Goal: Task Accomplishment & Management: Complete application form

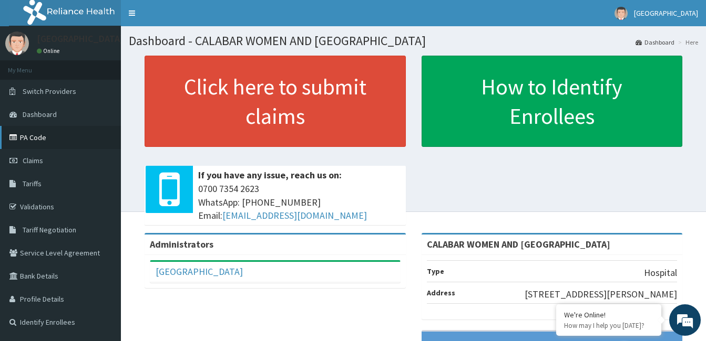
click at [42, 136] on link "PA Code" at bounding box center [60, 137] width 121 height 23
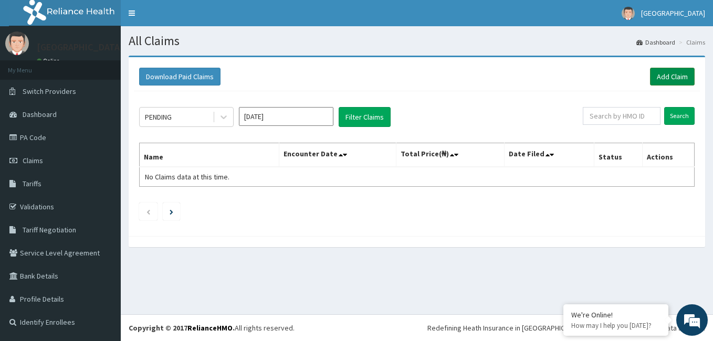
click at [674, 78] on link "Add Claim" at bounding box center [672, 77] width 45 height 18
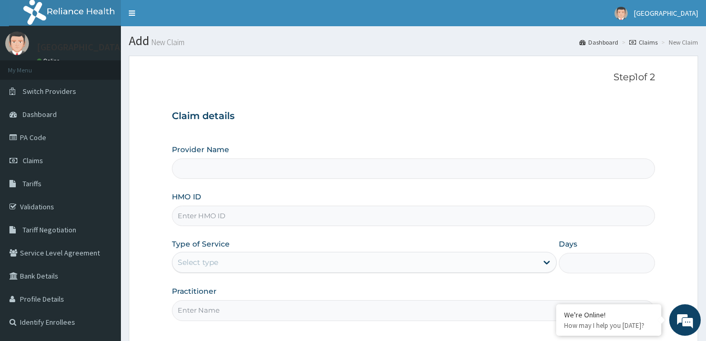
click at [293, 216] on input "HMO ID" at bounding box center [413, 216] width 483 height 20
type input "CALABAR WOMEN AND [GEOGRAPHIC_DATA]"
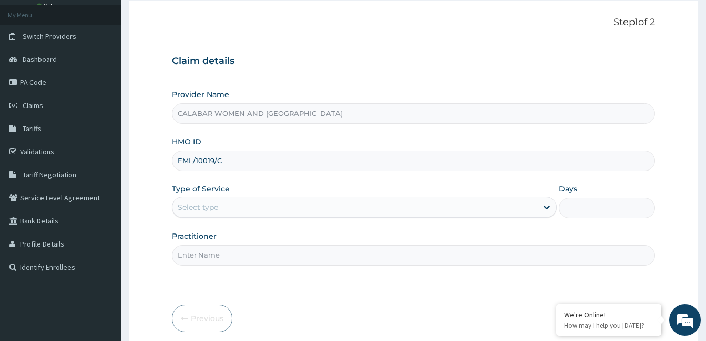
scroll to position [65, 0]
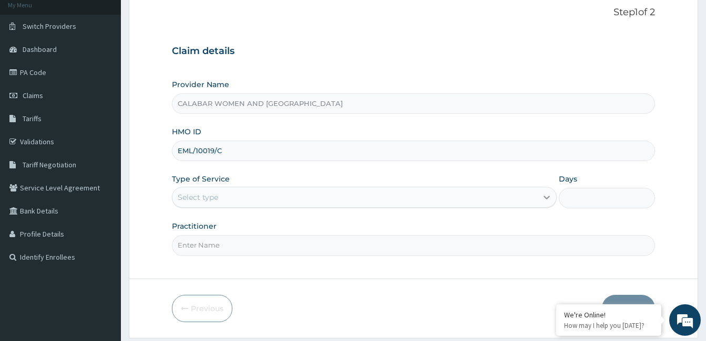
type input "EML/10019/C"
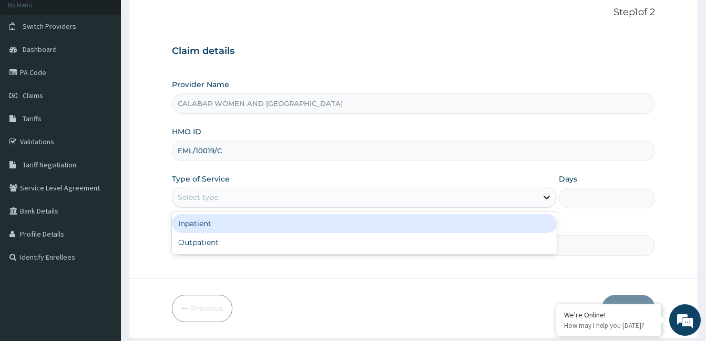
click at [546, 196] on icon at bounding box center [546, 197] width 11 height 11
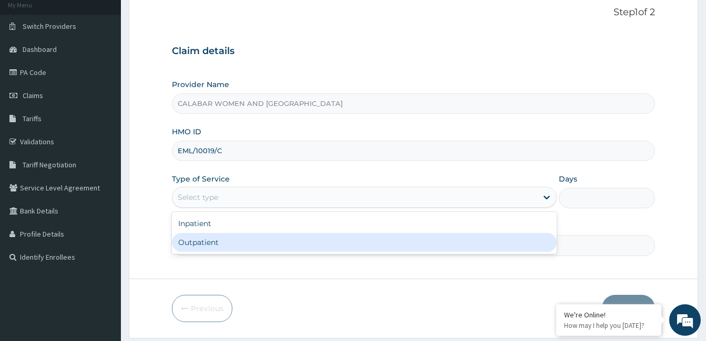
click at [512, 249] on div "Outpatient" at bounding box center [364, 242] width 385 height 19
type input "1"
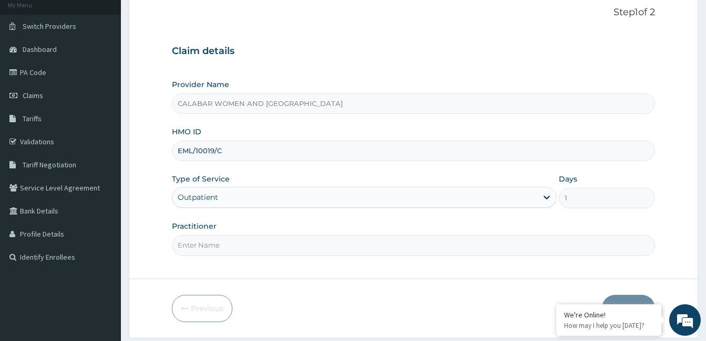
click at [404, 249] on input "Practitioner" at bounding box center [413, 245] width 483 height 20
type input "DR YISAU"
click at [633, 299] on button "Next" at bounding box center [628, 308] width 53 height 27
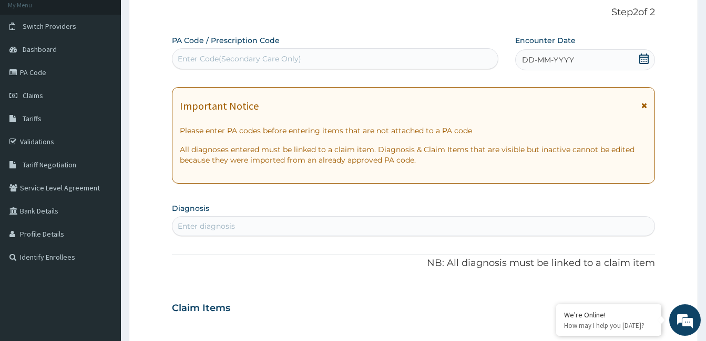
click at [642, 60] on icon at bounding box center [643, 59] width 11 height 11
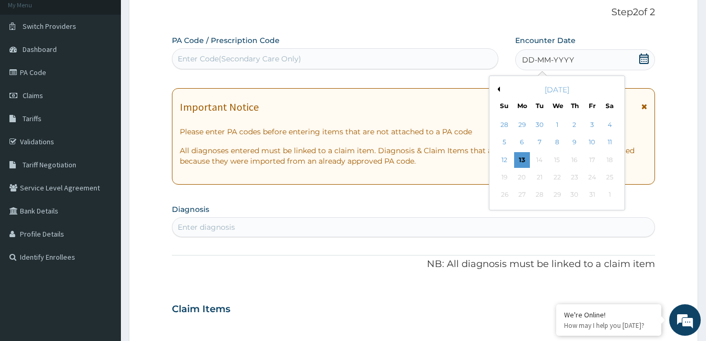
click at [499, 88] on button "Previous Month" at bounding box center [496, 89] width 5 height 5
click at [505, 194] on div "28" at bounding box center [504, 196] width 16 height 16
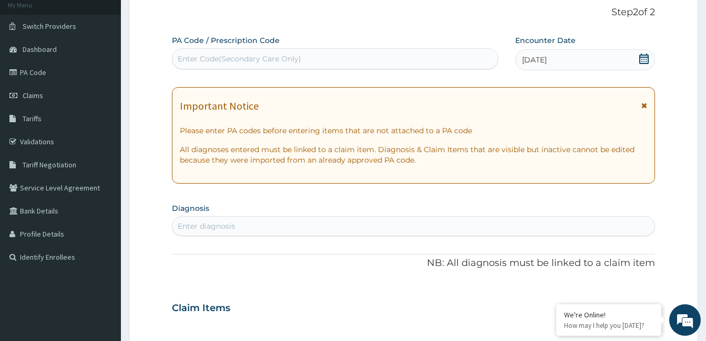
click at [344, 60] on div "Enter Code(Secondary Care Only)" at bounding box center [334, 58] width 325 height 17
paste input "PA/D7CE36"
type input "PA/D7CE36"
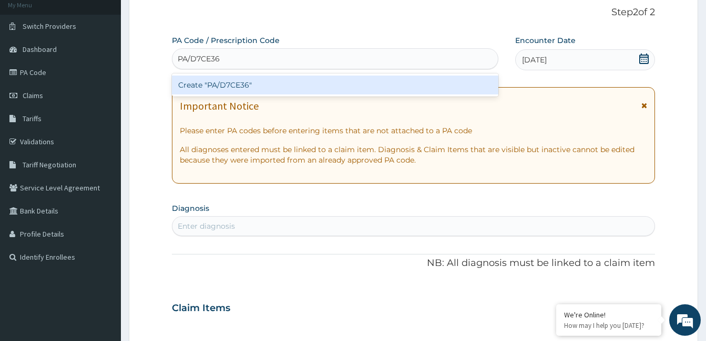
click at [234, 84] on div "Create "PA/D7CE36"" at bounding box center [335, 85] width 326 height 19
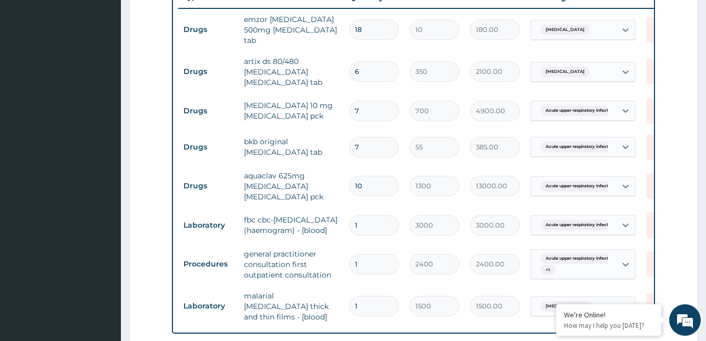
scroll to position [413, 0]
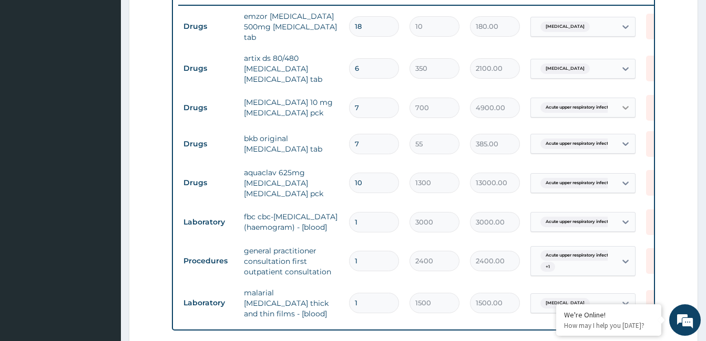
click at [626, 109] on icon at bounding box center [625, 108] width 6 height 4
click at [369, 107] on input "7" at bounding box center [374, 108] width 50 height 20
type input "0.00"
type input "1"
type input "700.00"
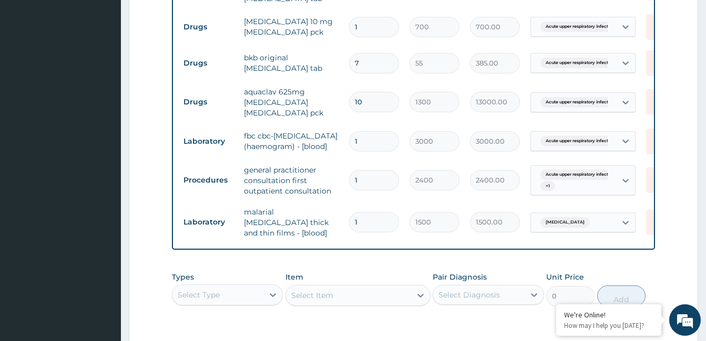
scroll to position [657, 0]
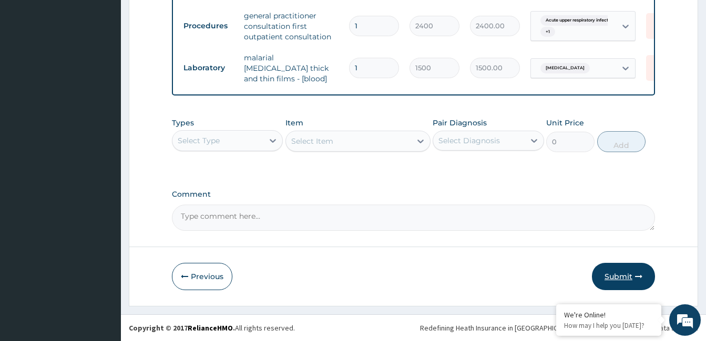
type input "1"
click at [629, 274] on button "Submit" at bounding box center [623, 276] width 63 height 27
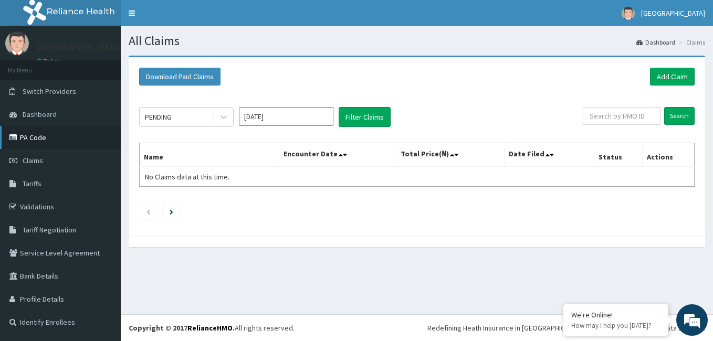
click at [38, 136] on link "PA Code" at bounding box center [60, 137] width 121 height 23
click at [671, 79] on link "Add Claim" at bounding box center [672, 77] width 45 height 18
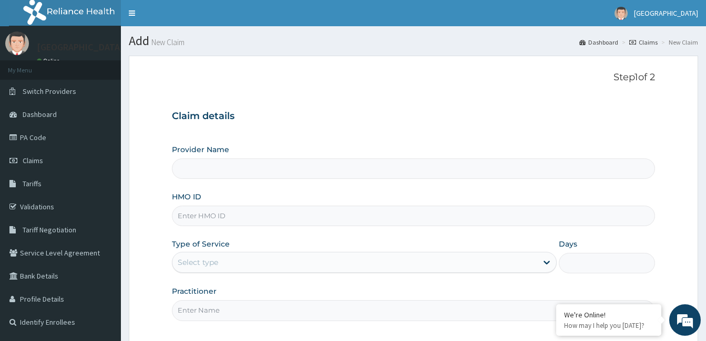
click at [275, 217] on input "HMO ID" at bounding box center [413, 216] width 483 height 20
type input "E"
type input "CALABAR WOMEN AND CHILDREN HOSPITAL"
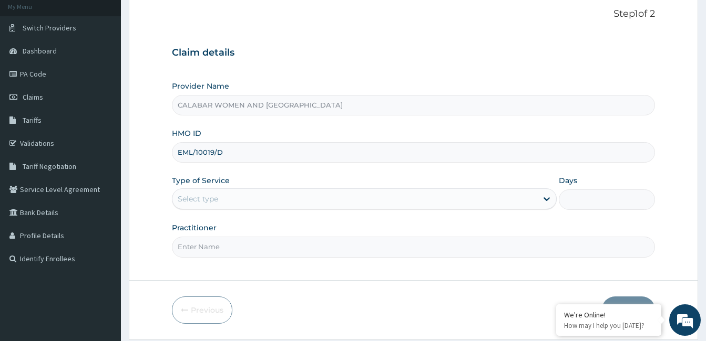
scroll to position [80, 0]
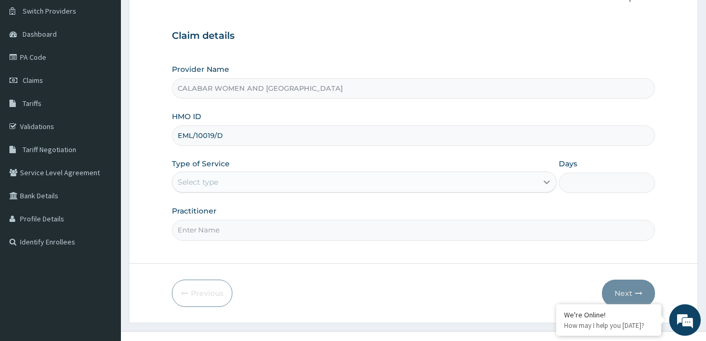
type input "EML/10019/D"
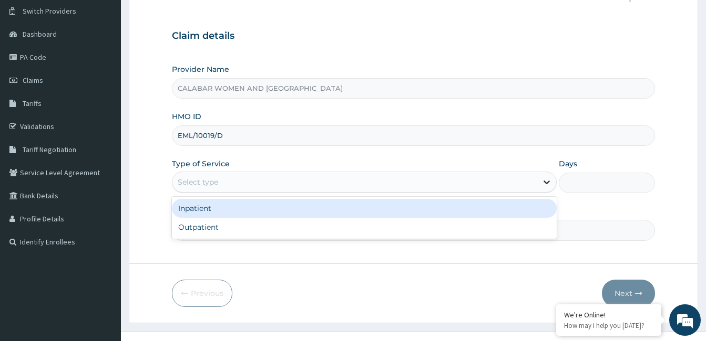
click at [542, 180] on icon at bounding box center [546, 182] width 11 height 11
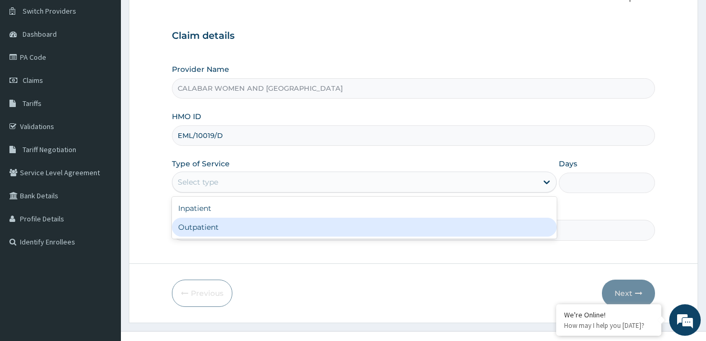
click at [478, 230] on div "Outpatient" at bounding box center [364, 227] width 385 height 19
type input "1"
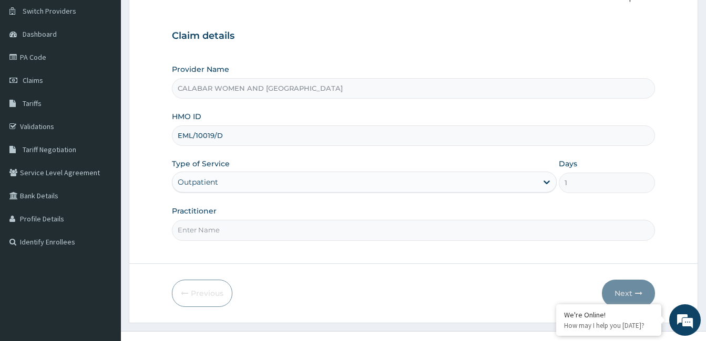
click at [387, 235] on input "Practitioner" at bounding box center [413, 230] width 483 height 20
type input "DR YISAU"
click at [623, 296] on button "Next" at bounding box center [628, 293] width 53 height 27
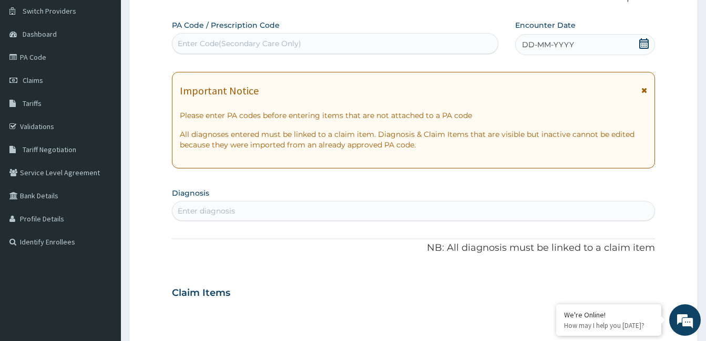
click at [641, 42] on icon at bounding box center [643, 43] width 9 height 11
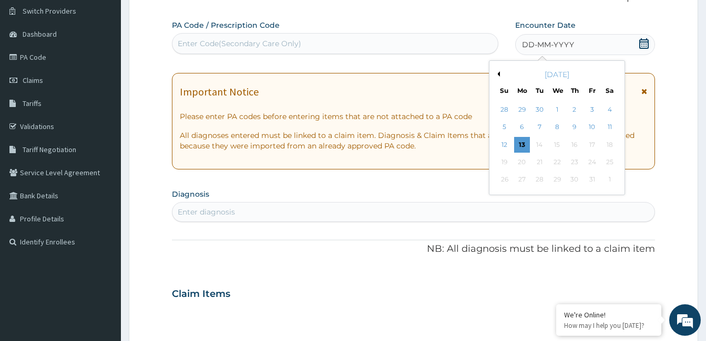
click at [498, 74] on button "Previous Month" at bounding box center [496, 73] width 5 height 5
click at [505, 177] on div "28" at bounding box center [504, 180] width 16 height 16
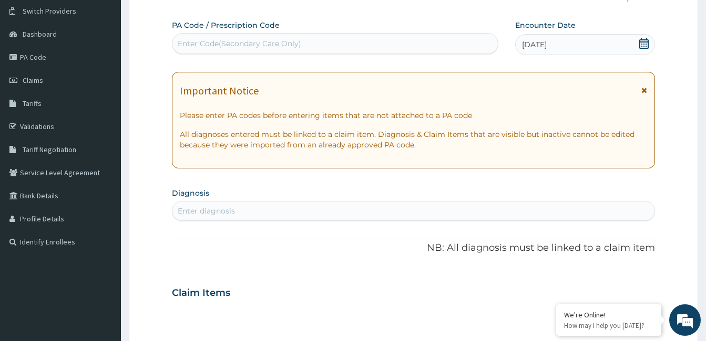
click at [320, 42] on div "Enter Code(Secondary Care Only)" at bounding box center [334, 43] width 325 height 17
paste input "PA/1E6230"
type input "PA/1E6230"
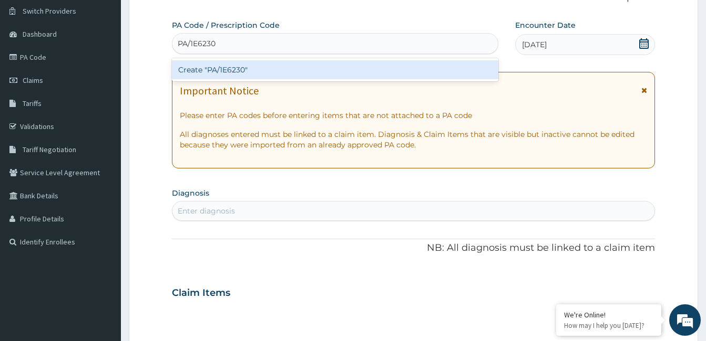
click at [216, 68] on div "Create "PA/1E6230"" at bounding box center [335, 69] width 326 height 19
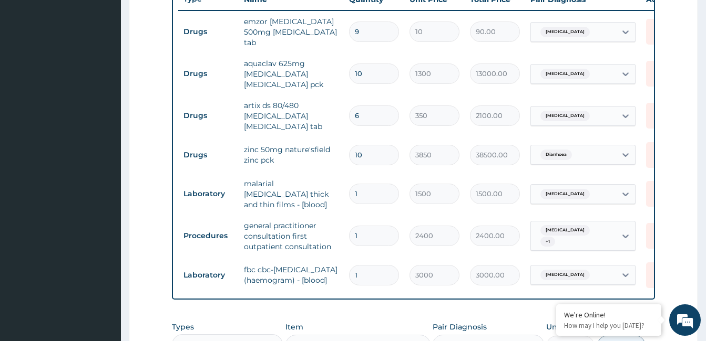
scroll to position [403, 0]
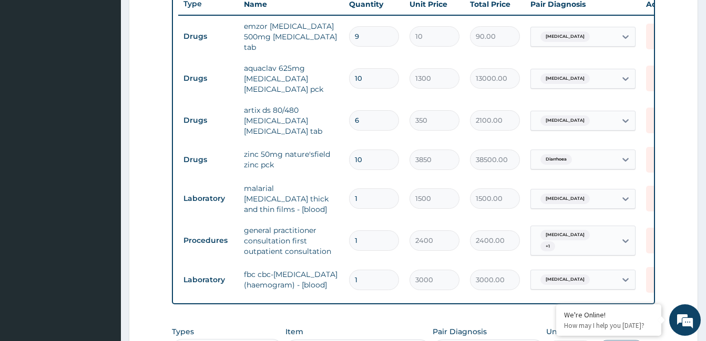
click at [364, 161] on input "10" at bounding box center [374, 160] width 50 height 20
type input "1"
type input "3850.00"
type input "0.00"
type input "1"
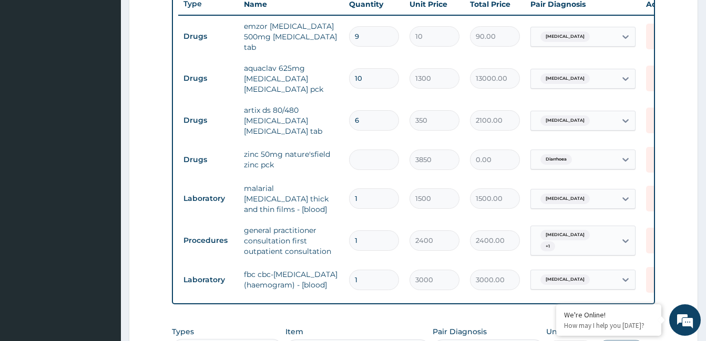
type input "3850.00"
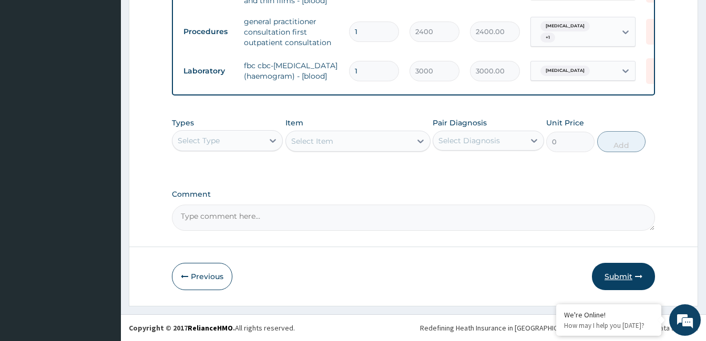
type input "1"
click at [624, 277] on button "Submit" at bounding box center [623, 276] width 63 height 27
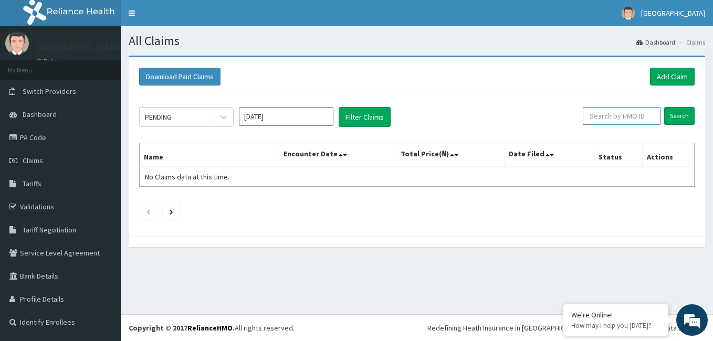
click at [613, 116] on input "text" at bounding box center [622, 116] width 78 height 18
click at [678, 115] on input "Search" at bounding box center [680, 116] width 30 height 18
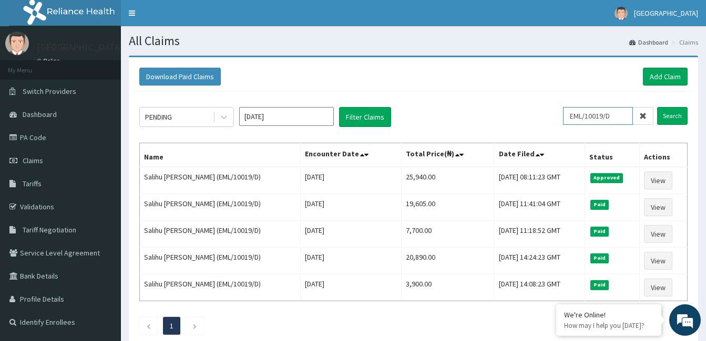
click at [616, 116] on input "EML/10019/D" at bounding box center [598, 116] width 70 height 18
type input "EML/10019/C"
click at [671, 114] on input "Search" at bounding box center [672, 116] width 30 height 18
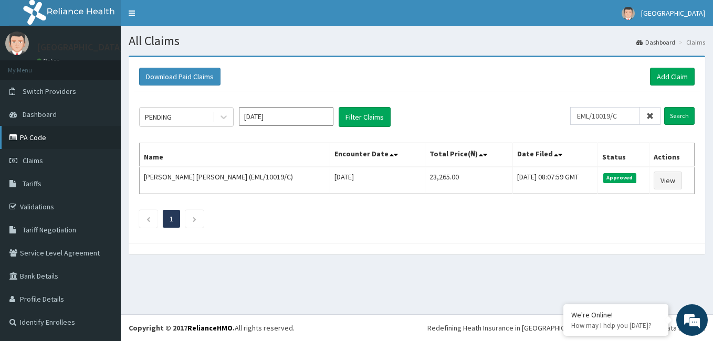
click at [43, 141] on link "PA Code" at bounding box center [60, 137] width 121 height 23
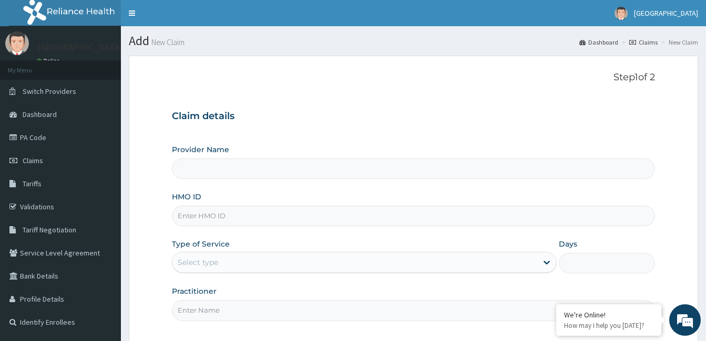
click at [413, 221] on input "HMO ID" at bounding box center [413, 216] width 483 height 20
type input "EM"
type input "CALABAR WOMEN AND CHILDREN HOSPITAL"
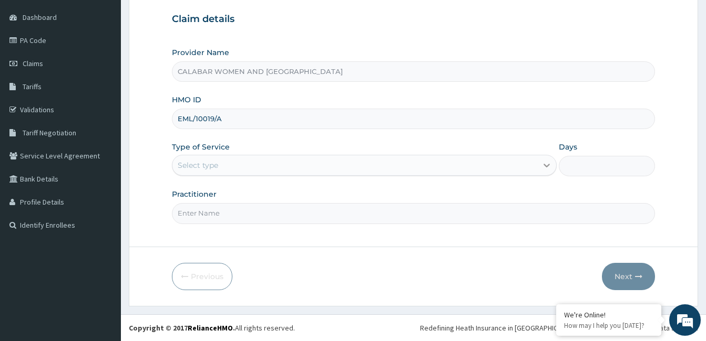
type input "EML/10019/A"
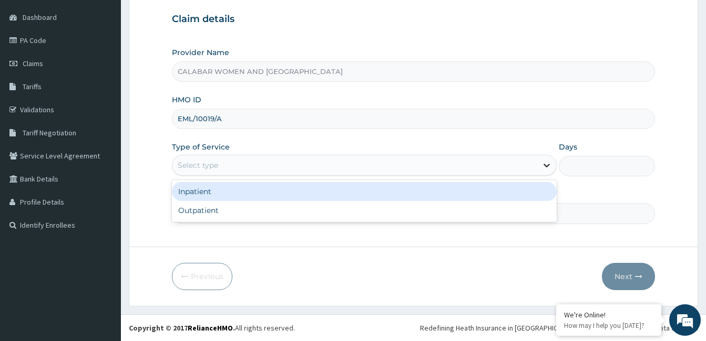
click at [546, 167] on icon at bounding box center [546, 166] width 6 height 4
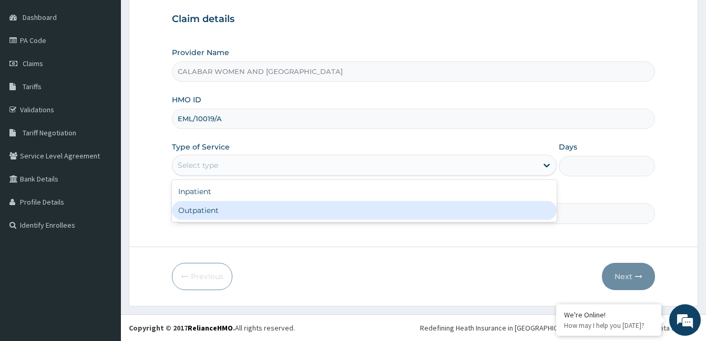
click at [519, 210] on div "Outpatient" at bounding box center [364, 210] width 385 height 19
type input "1"
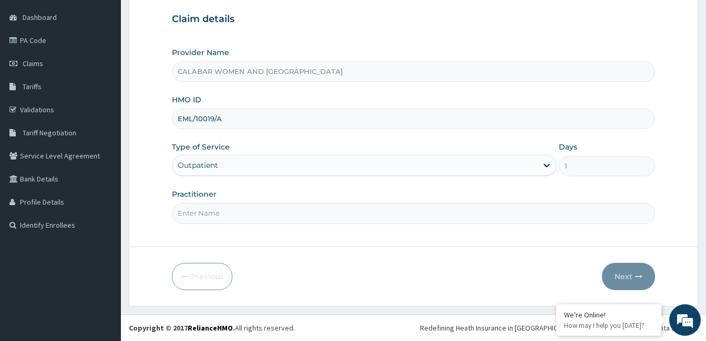
click at [402, 216] on input "Practitioner" at bounding box center [413, 213] width 483 height 20
type input "DR TOLU"
click at [624, 276] on button "Next" at bounding box center [628, 276] width 53 height 27
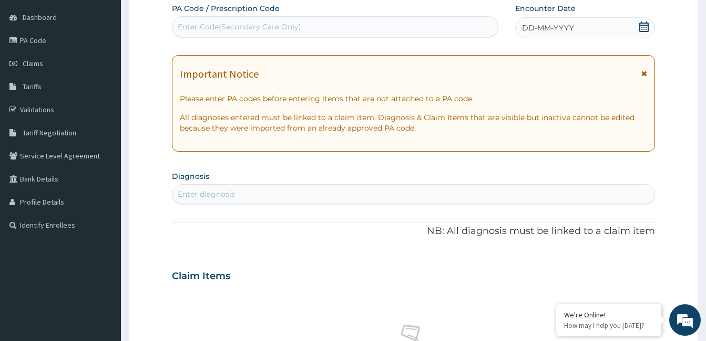
click at [644, 27] on icon at bounding box center [643, 27] width 9 height 11
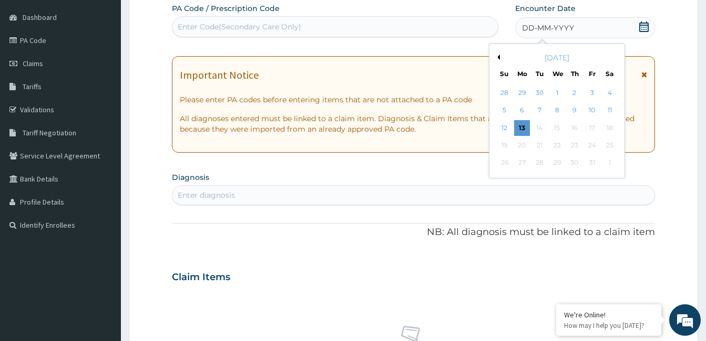
click at [498, 58] on button "Previous Month" at bounding box center [496, 57] width 5 height 5
click at [507, 163] on div "28" at bounding box center [504, 164] width 16 height 16
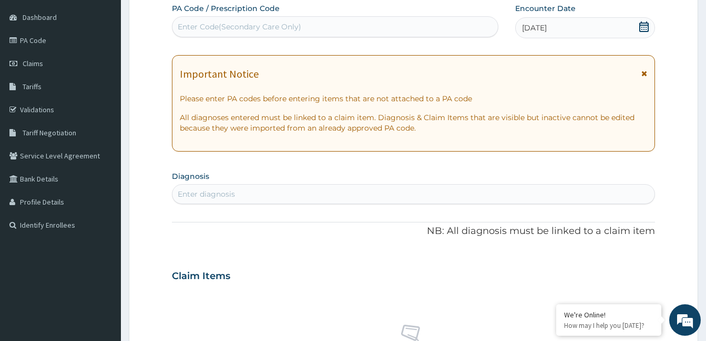
click at [345, 24] on div "Enter Code(Secondary Care Only)" at bounding box center [334, 26] width 325 height 17
paste input "PA/1E6230"
type input "PA/1E6230"
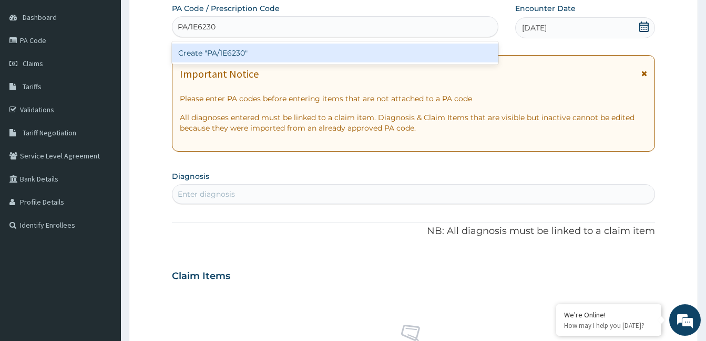
click at [221, 50] on div "Create "PA/1E6230"" at bounding box center [335, 53] width 326 height 19
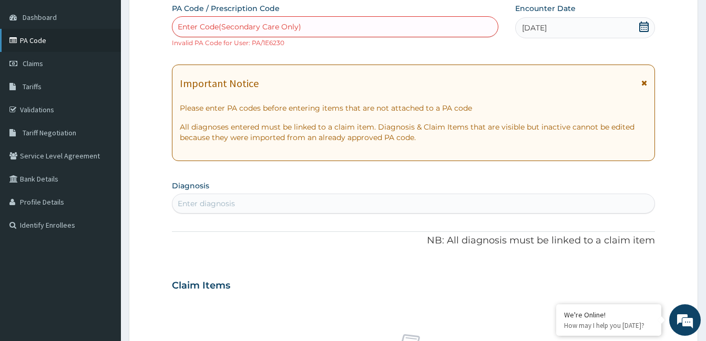
click at [65, 41] on link "PA Code" at bounding box center [60, 40] width 121 height 23
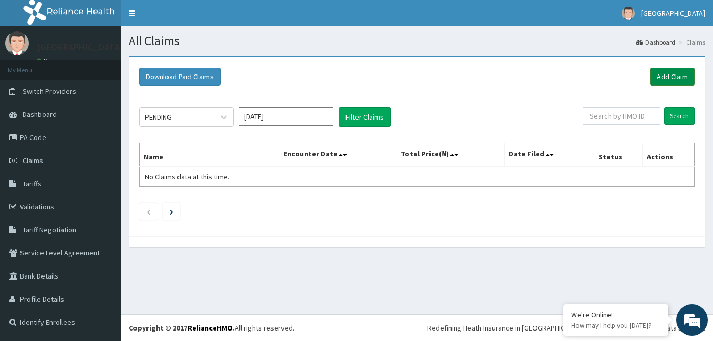
click at [667, 80] on link "Add Claim" at bounding box center [672, 77] width 45 height 18
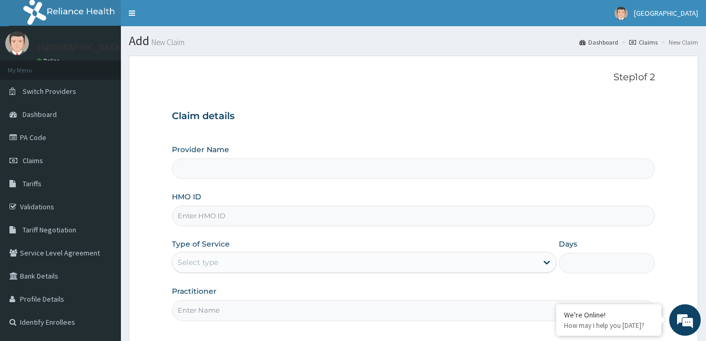
click at [285, 218] on input "HMO ID" at bounding box center [413, 216] width 483 height 20
type input "EML"
type input "CALABAR WOMEN AND [GEOGRAPHIC_DATA]"
type input "EML/10019/A"
click at [292, 261] on div "Select type" at bounding box center [354, 262] width 365 height 17
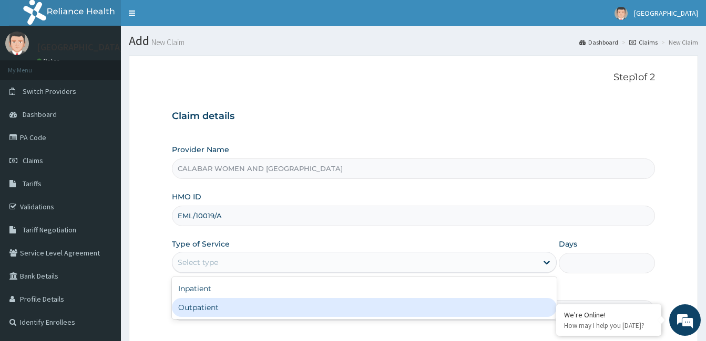
click at [294, 316] on div "Outpatient" at bounding box center [364, 307] width 385 height 19
type input "1"
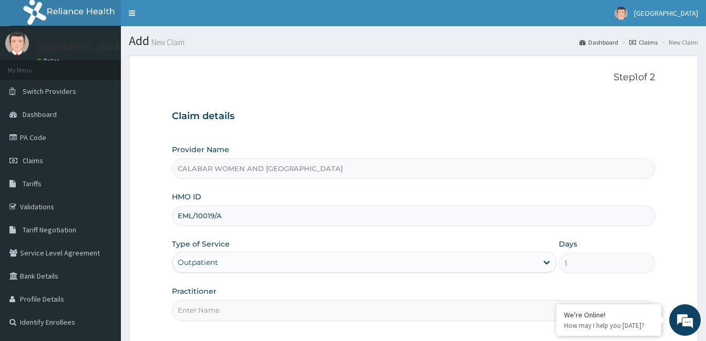
scroll to position [97, 0]
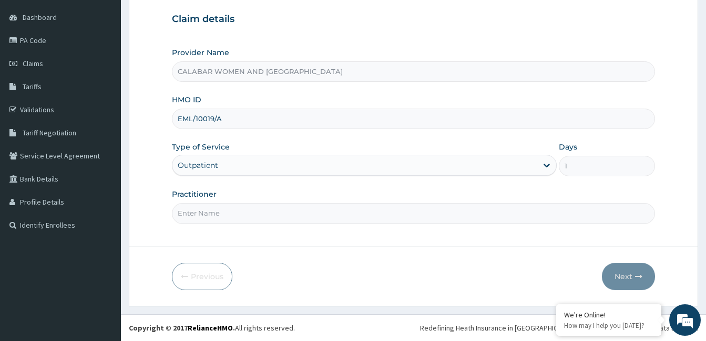
click at [386, 218] on input "Practitioner" at bounding box center [413, 213] width 483 height 20
type input "R"
type input "DR YISAU"
click at [620, 277] on button "Next" at bounding box center [628, 276] width 53 height 27
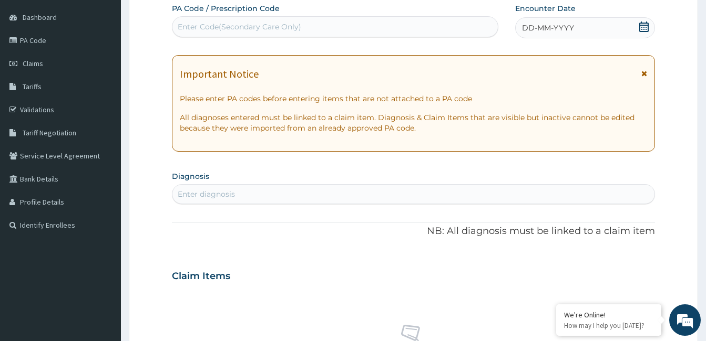
click at [644, 27] on icon at bounding box center [643, 27] width 9 height 11
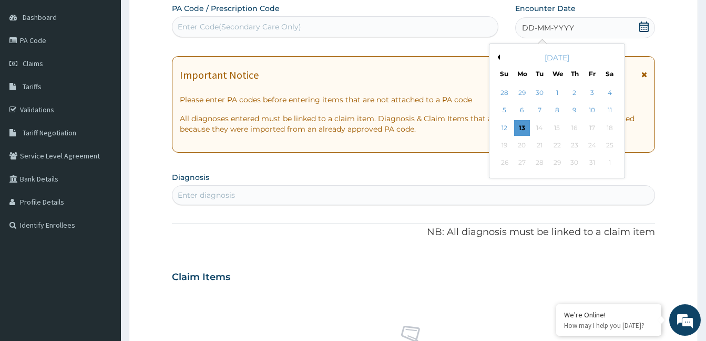
click at [498, 56] on button "Previous Month" at bounding box center [496, 57] width 5 height 5
click at [505, 162] on div "28" at bounding box center [504, 164] width 16 height 16
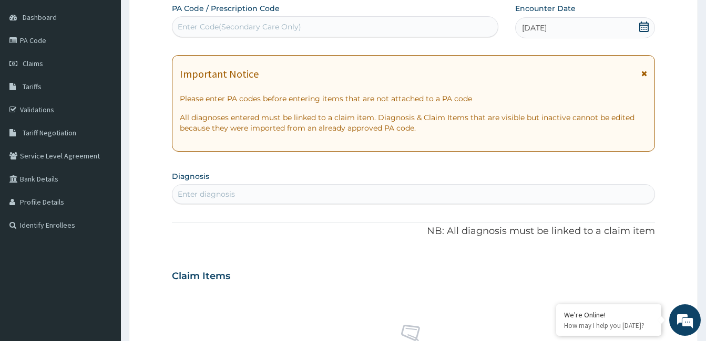
click at [323, 24] on div "Enter Code(Secondary Care Only)" at bounding box center [334, 26] width 325 height 17
paste input "PA/8897FF"
type input "PA/8897FF"
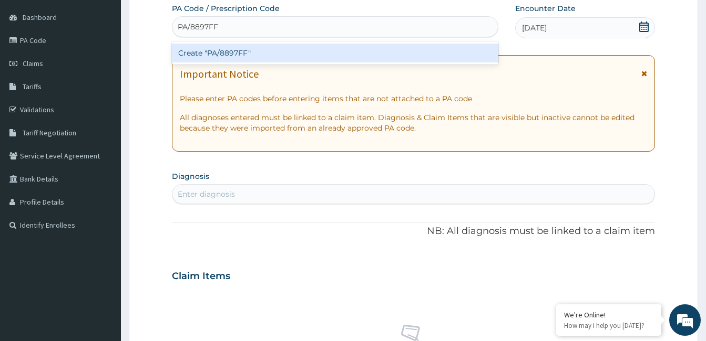
click at [232, 51] on div "Create "PA/8897FF"" at bounding box center [335, 53] width 326 height 19
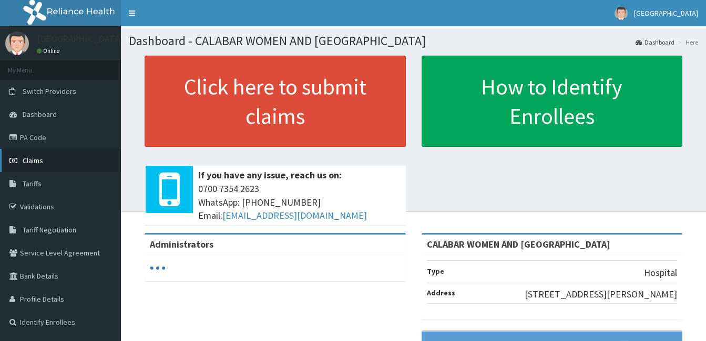
click at [34, 159] on span "Claims" at bounding box center [33, 160] width 20 height 9
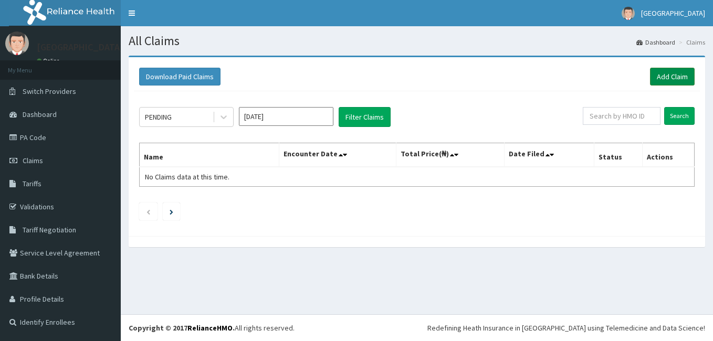
click at [678, 79] on link "Add Claim" at bounding box center [672, 77] width 45 height 18
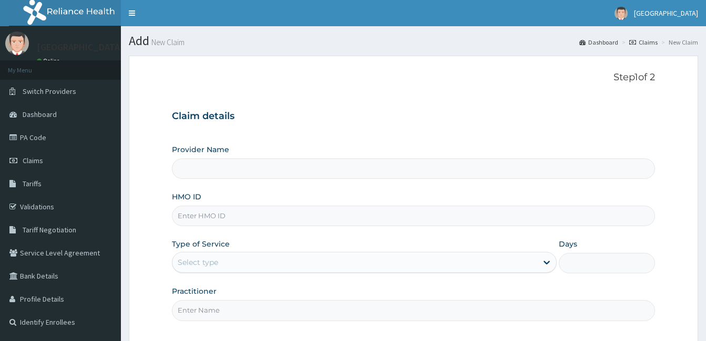
click at [321, 214] on input "HMO ID" at bounding box center [413, 216] width 483 height 20
type input "CALABAR WOMEN AND [GEOGRAPHIC_DATA]"
type input "EML/10019/A"
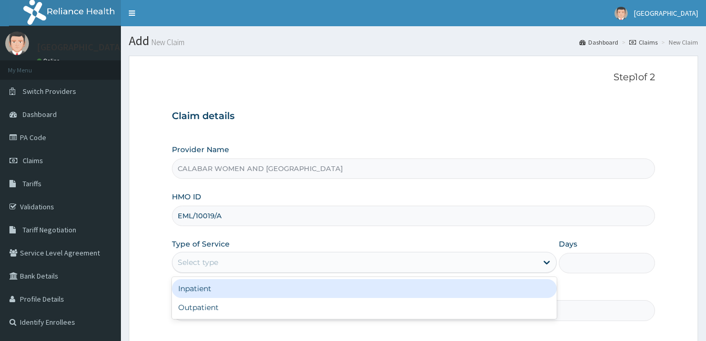
click at [357, 263] on div "Select type" at bounding box center [354, 262] width 365 height 17
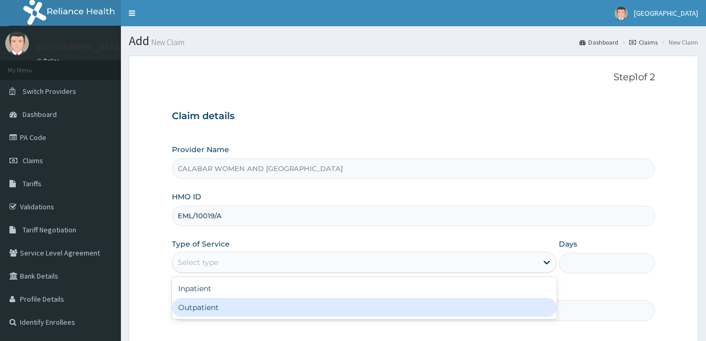
click at [337, 312] on div "Outpatient" at bounding box center [364, 307] width 385 height 19
type input "1"
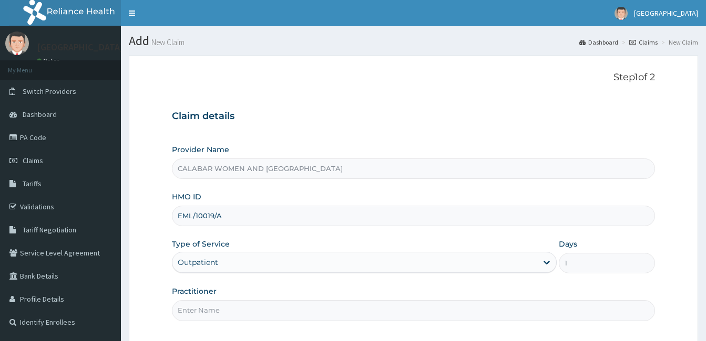
click at [327, 314] on input "Practitioner" at bounding box center [413, 311] width 483 height 20
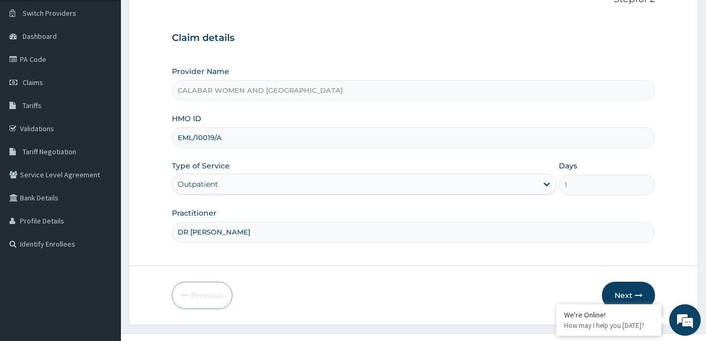
scroll to position [97, 0]
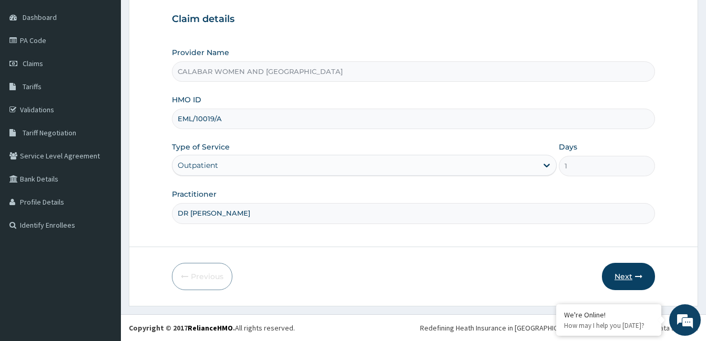
type input "DR [PERSON_NAME]"
click at [625, 274] on button "Next" at bounding box center [628, 276] width 53 height 27
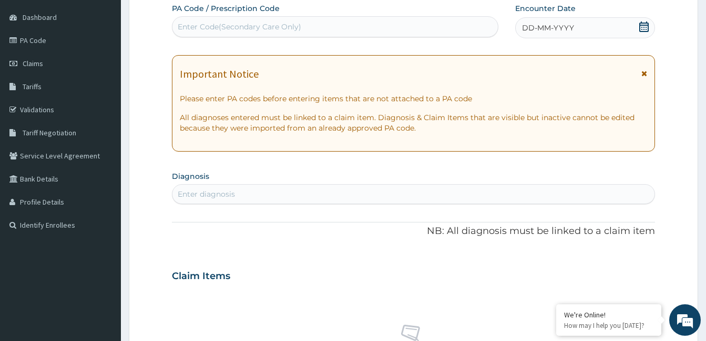
click at [640, 28] on icon at bounding box center [643, 27] width 11 height 11
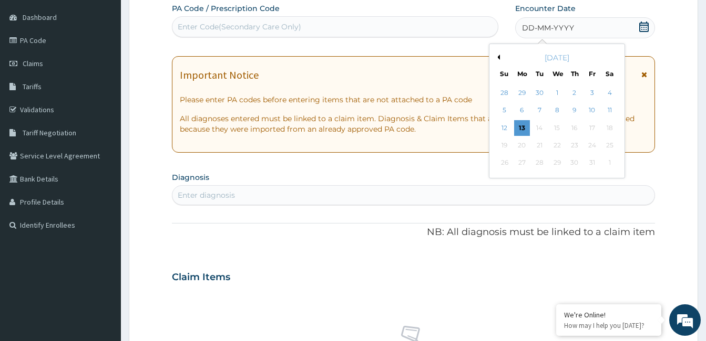
click at [498, 57] on button "Previous Month" at bounding box center [496, 57] width 5 height 5
click at [509, 160] on div "28" at bounding box center [504, 164] width 16 height 16
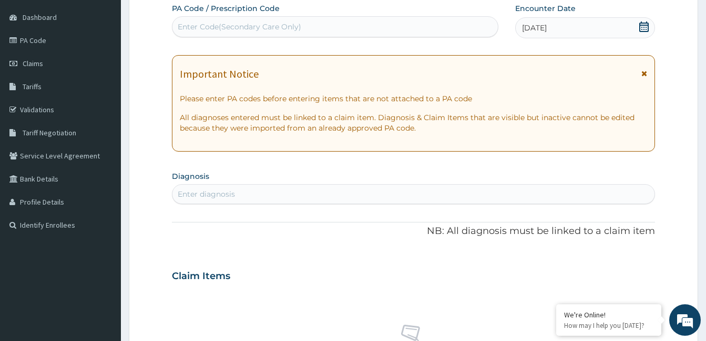
click at [314, 29] on div "Enter Code(Secondary Care Only)" at bounding box center [334, 26] width 325 height 17
paste input "PA/8897FF"
type input "PA/8897FF"
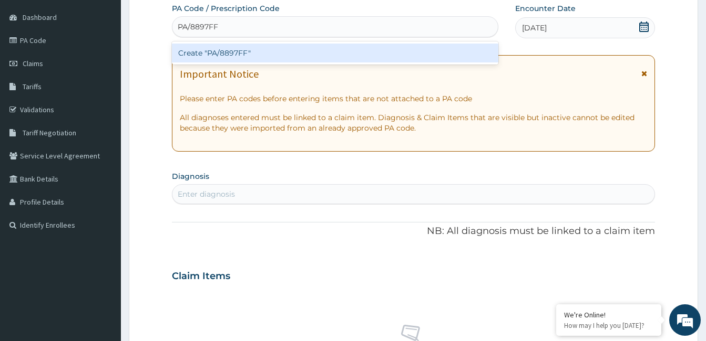
click at [230, 51] on div "Create "PA/8897FF"" at bounding box center [335, 53] width 326 height 19
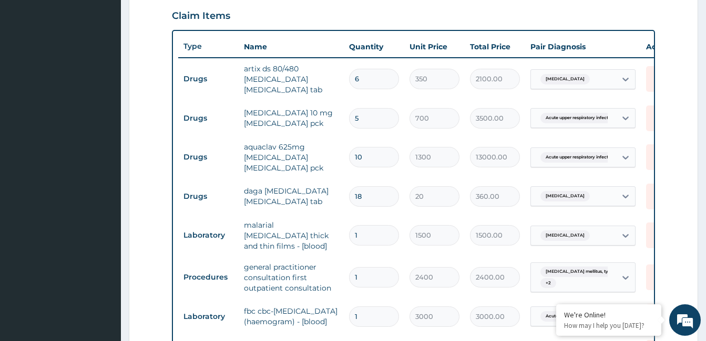
scroll to position [370, 0]
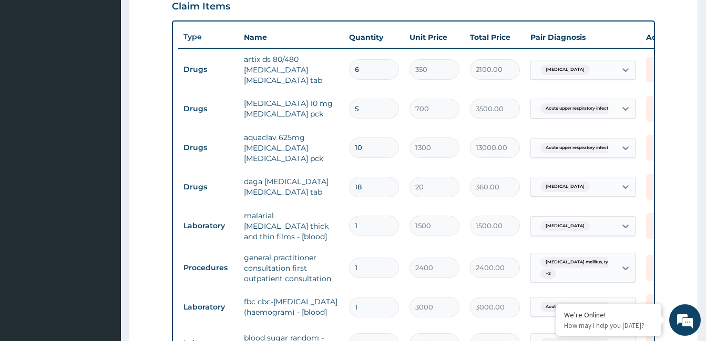
click at [359, 108] on input "5" at bounding box center [374, 109] width 50 height 20
type input "0.00"
type input "1"
type input "700.00"
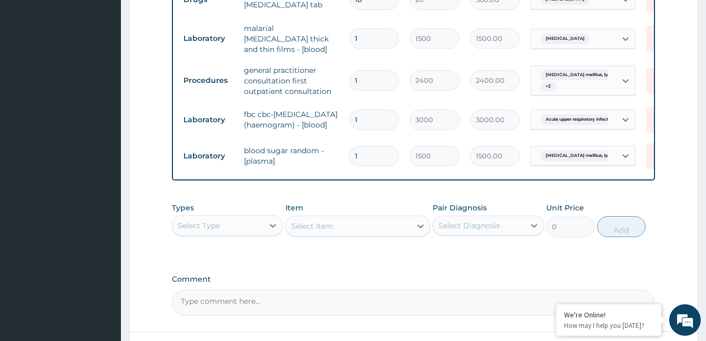
scroll to position [651, 0]
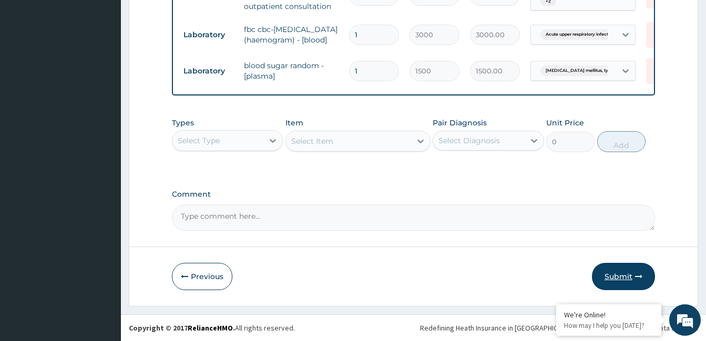
type input "1"
click at [621, 276] on button "Submit" at bounding box center [623, 276] width 63 height 27
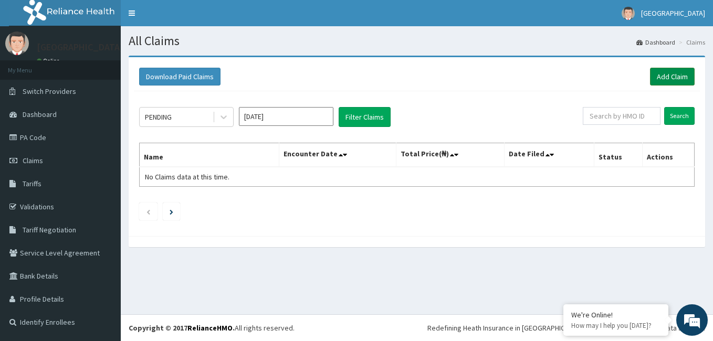
click at [666, 77] on link "Add Claim" at bounding box center [672, 77] width 45 height 18
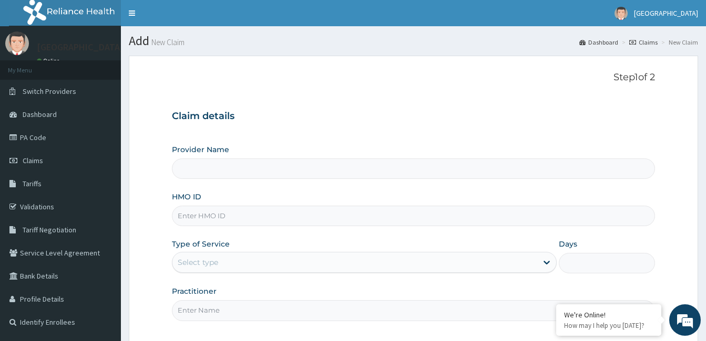
type input "CALABAR WOMEN AND [GEOGRAPHIC_DATA]"
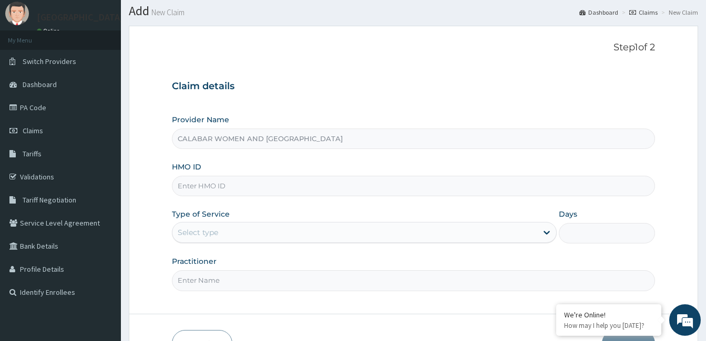
scroll to position [70, 0]
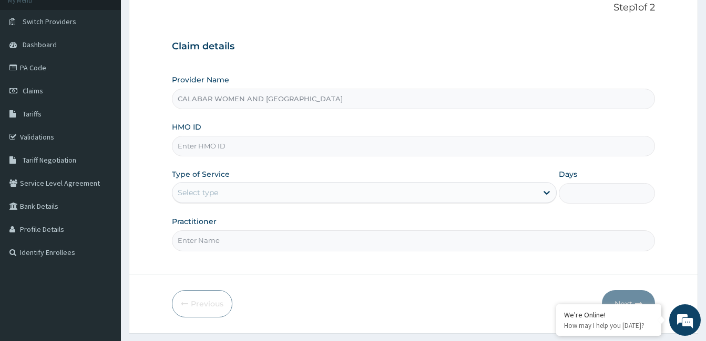
click at [348, 143] on input "HMO ID" at bounding box center [413, 146] width 483 height 20
type input "DDD/10058/A"
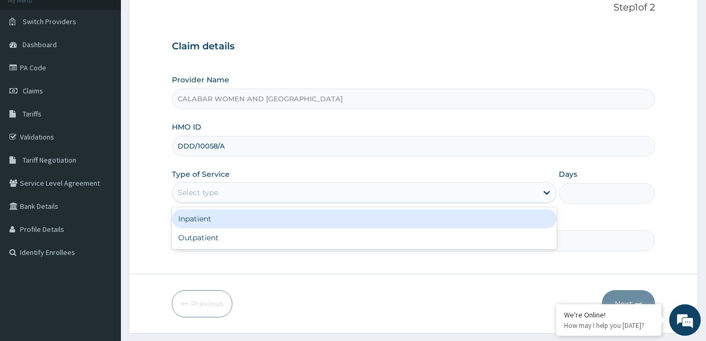
click at [353, 191] on div "Select type" at bounding box center [354, 192] width 365 height 17
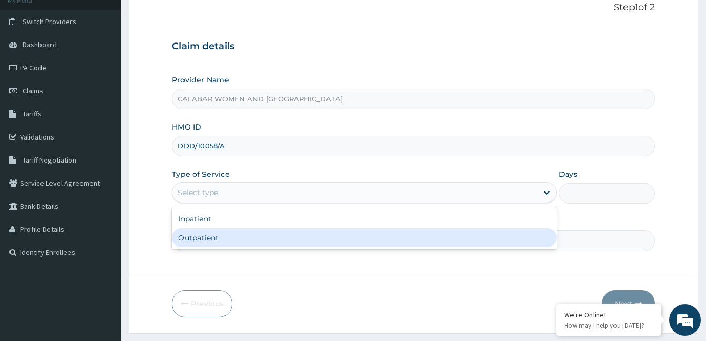
click at [344, 237] on div "Outpatient" at bounding box center [364, 238] width 385 height 19
type input "1"
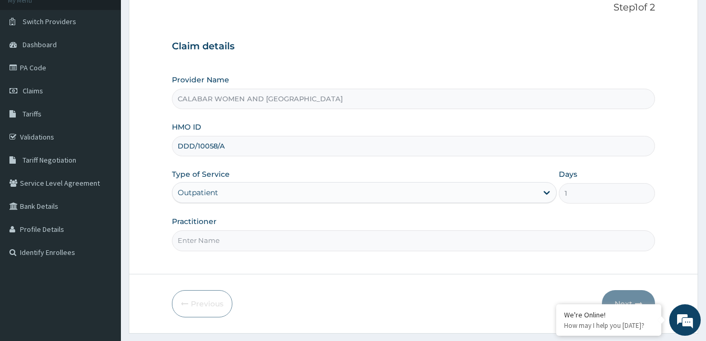
click at [343, 240] on input "Practitioner" at bounding box center [413, 241] width 483 height 20
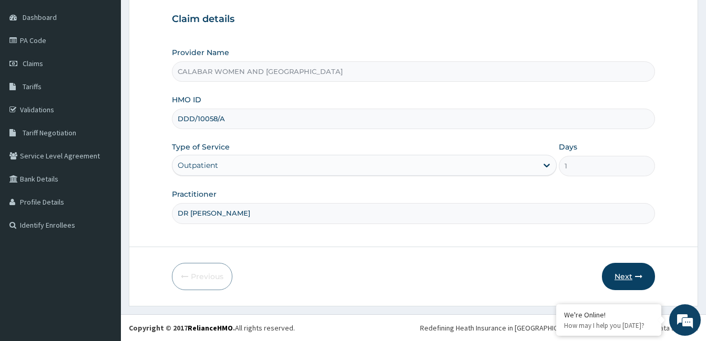
type input "DR [PERSON_NAME]"
click at [629, 274] on button "Next" at bounding box center [628, 276] width 53 height 27
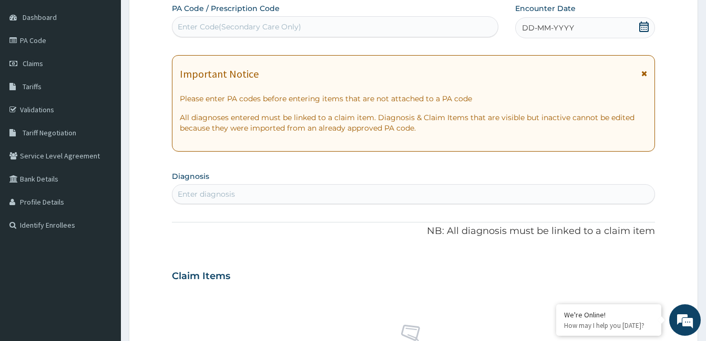
click at [645, 23] on icon at bounding box center [643, 27] width 9 height 11
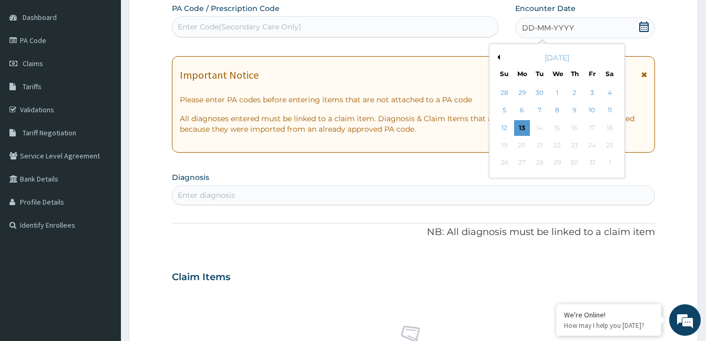
click at [497, 58] on button "Previous Month" at bounding box center [496, 57] width 5 height 5
click at [522, 163] on div "29" at bounding box center [522, 164] width 16 height 16
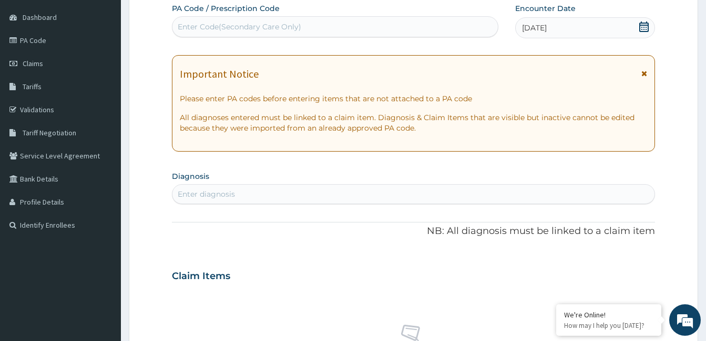
click at [360, 195] on div "Enter diagnosis" at bounding box center [413, 194] width 482 height 17
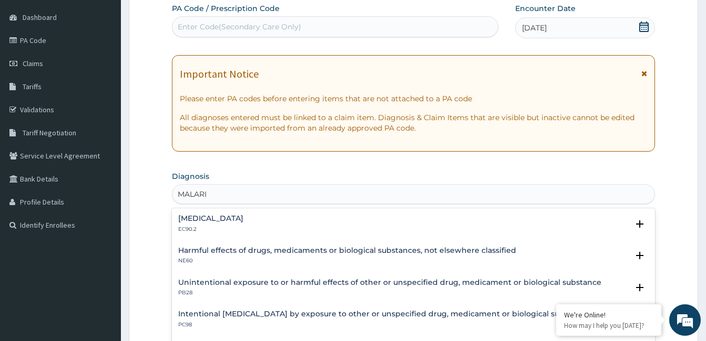
type input "[MEDICAL_DATA]"
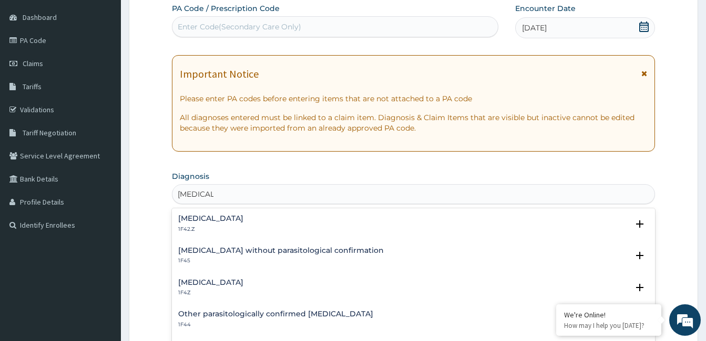
click at [315, 282] on div "[MEDICAL_DATA] 1F4Z" at bounding box center [413, 288] width 470 height 18
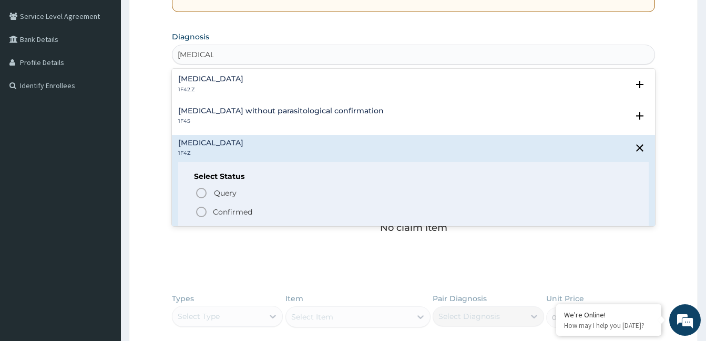
scroll to position [244, 0]
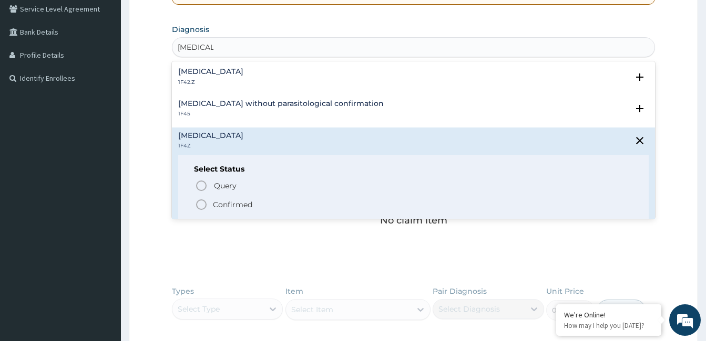
click at [220, 206] on p "Confirmed" at bounding box center [232, 205] width 39 height 11
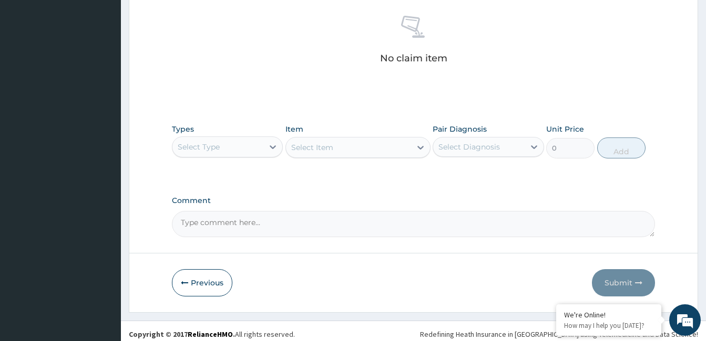
scroll to position [412, 0]
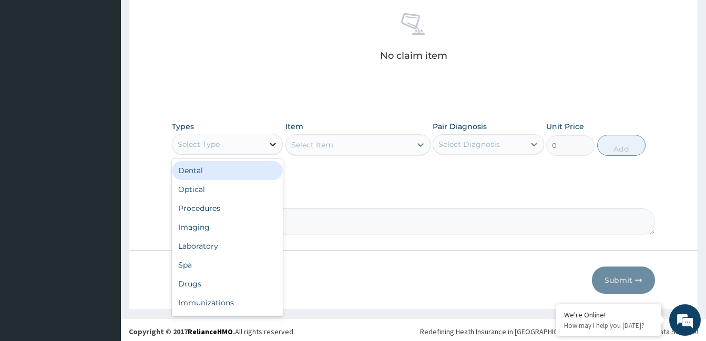
click at [273, 145] on icon at bounding box center [273, 145] width 6 height 4
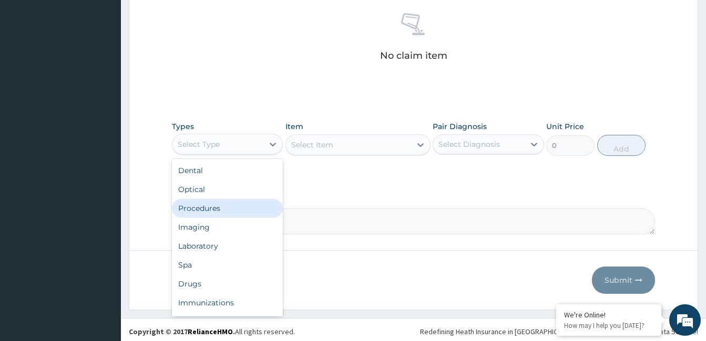
click at [253, 216] on div "Procedures" at bounding box center [227, 208] width 111 height 19
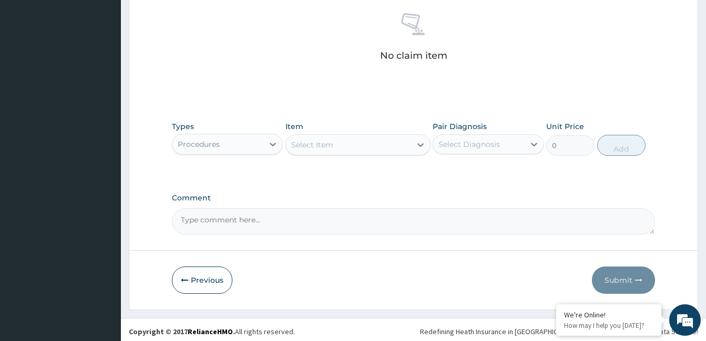
click at [369, 144] on div "Select Item" at bounding box center [348, 145] width 125 height 17
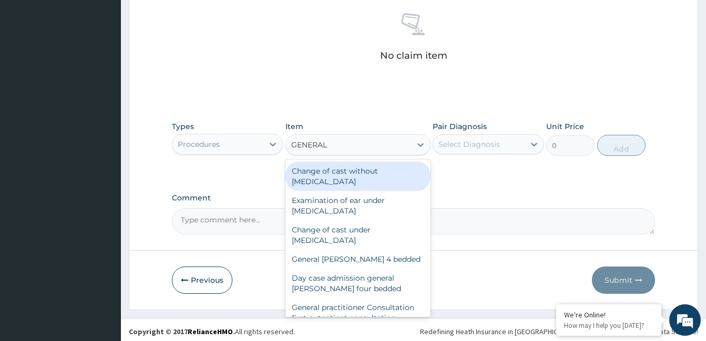
type input "GENERAL P"
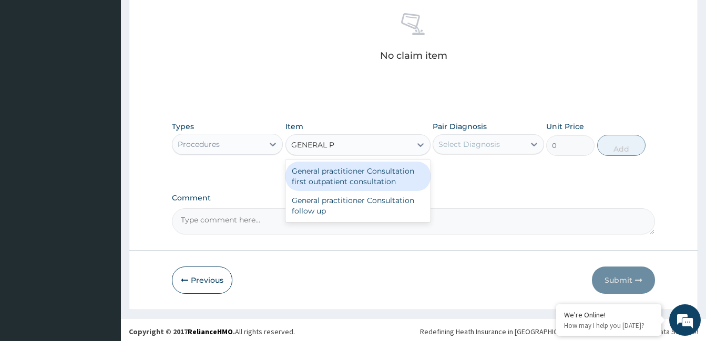
click at [371, 174] on div "General practitioner Consultation first outpatient consultation" at bounding box center [357, 176] width 145 height 29
type input "2400"
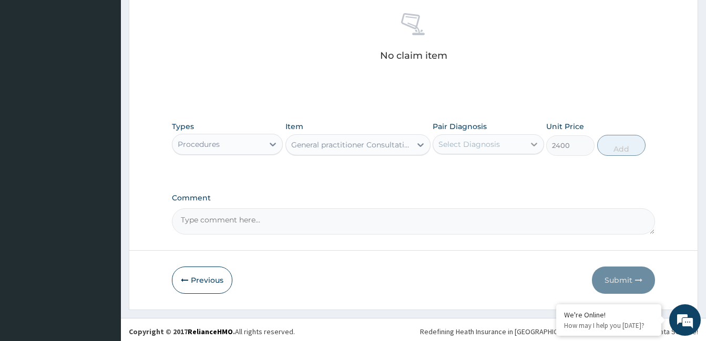
click at [533, 147] on icon at bounding box center [534, 144] width 11 height 11
click at [506, 174] on label "[MEDICAL_DATA]" at bounding box center [482, 170] width 65 height 11
checkbox input "true"
click at [620, 149] on button "Add" at bounding box center [621, 145] width 48 height 21
type input "0"
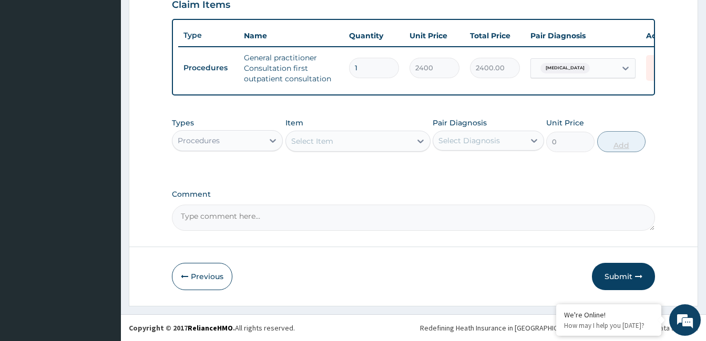
scroll to position [380, 0]
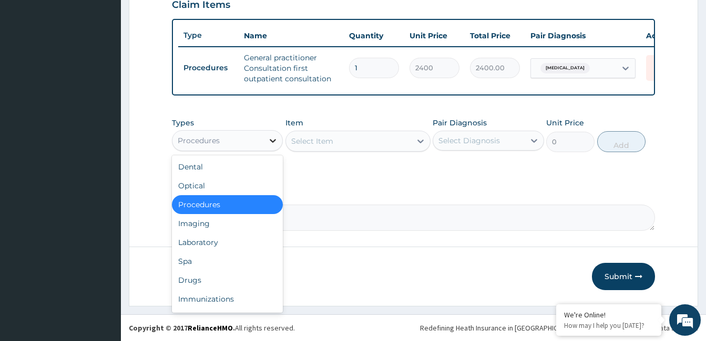
click at [269, 139] on icon at bounding box center [272, 141] width 11 height 11
click at [219, 243] on div "Laboratory" at bounding box center [227, 242] width 111 height 19
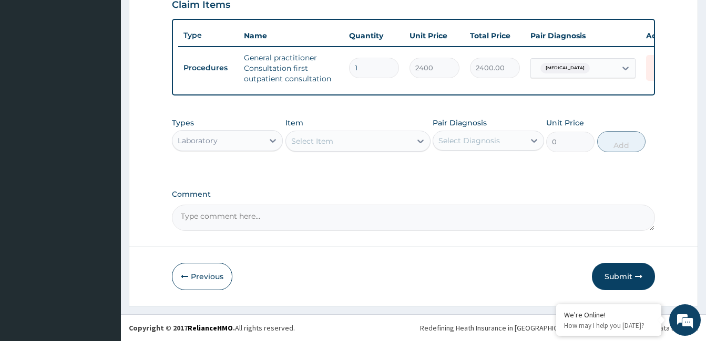
click at [368, 145] on div "Select Item" at bounding box center [348, 141] width 125 height 17
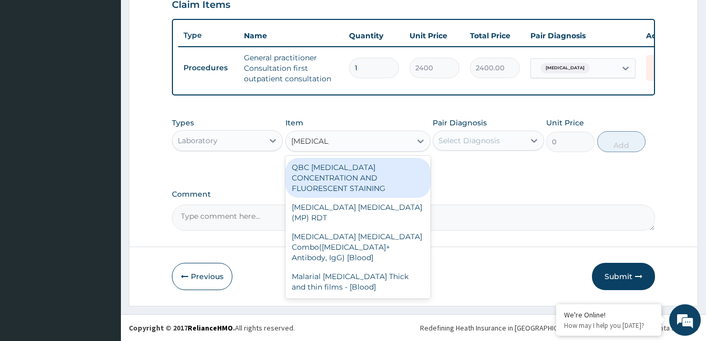
type input "[MEDICAL_DATA] P"
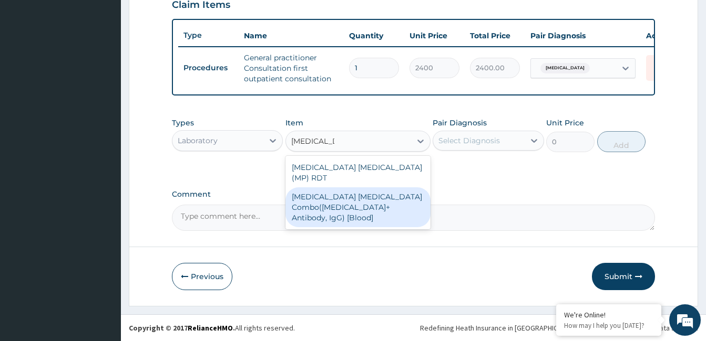
click at [370, 196] on div "[MEDICAL_DATA] [MEDICAL_DATA] Combo([MEDICAL_DATA]+ Antibody, IgG) [Blood]" at bounding box center [357, 208] width 145 height 40
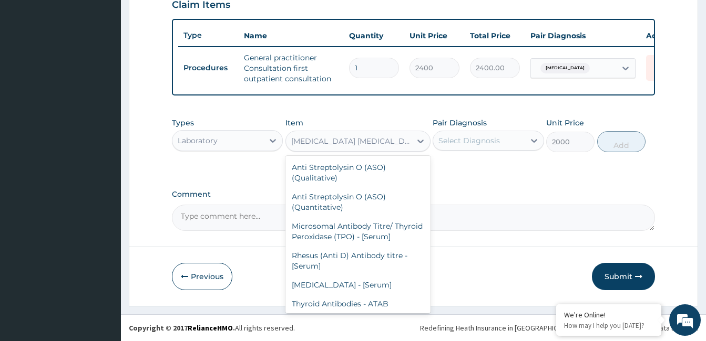
click at [376, 139] on div "[MEDICAL_DATA] [MEDICAL_DATA] Combo([MEDICAL_DATA]+ Antibody, IgG) [Blood]" at bounding box center [351, 141] width 121 height 11
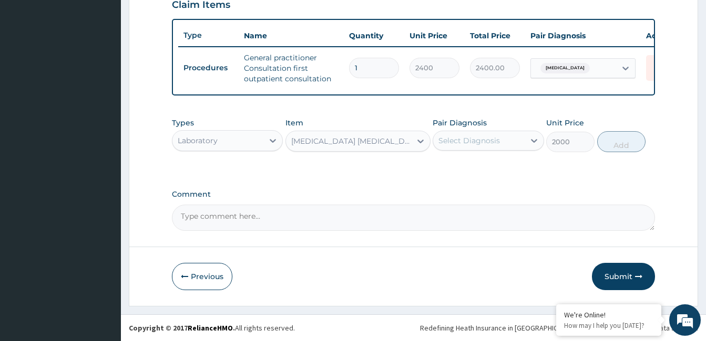
drag, startPoint x: 376, startPoint y: 139, endPoint x: 412, endPoint y: 223, distance: 91.3
click at [364, 139] on div "[MEDICAL_DATA] [MEDICAL_DATA] Combo([MEDICAL_DATA]+ Antibody, IgG) [Blood]" at bounding box center [351, 141] width 121 height 11
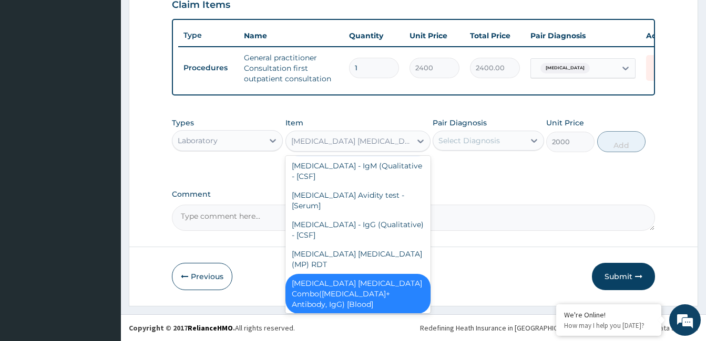
scroll to position [7919, 0]
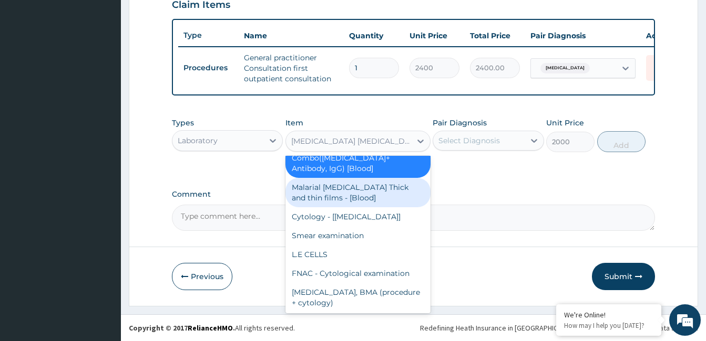
click at [384, 181] on div "Malarial [MEDICAL_DATA] Thick and thin films - [Blood]" at bounding box center [357, 192] width 145 height 29
type input "1500"
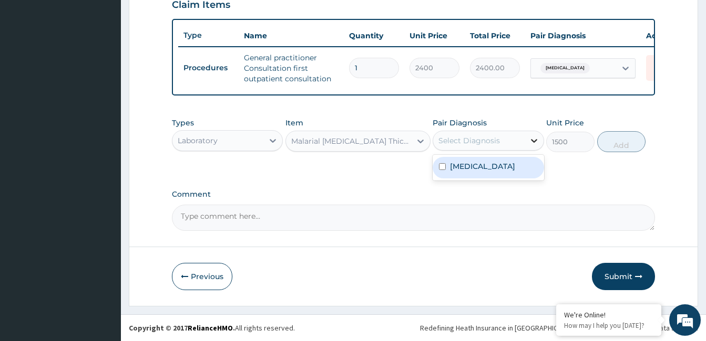
click at [535, 142] on icon at bounding box center [534, 141] width 11 height 11
click at [515, 169] on label "[MEDICAL_DATA]" at bounding box center [482, 166] width 65 height 11
checkbox input "true"
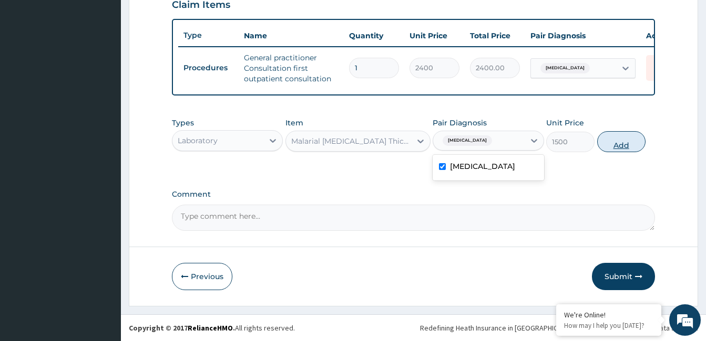
click at [622, 140] on button "Add" at bounding box center [621, 141] width 48 height 21
type input "0"
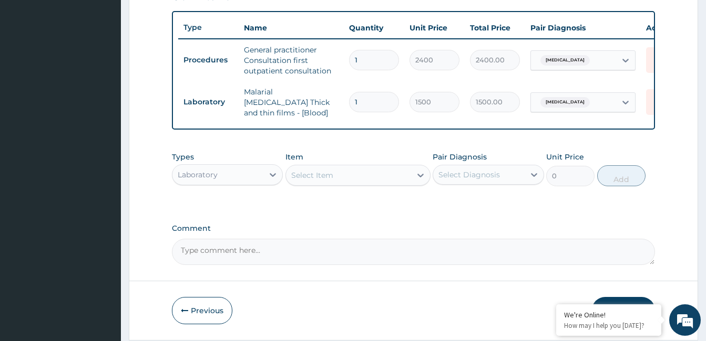
click at [368, 173] on div "Select Item" at bounding box center [348, 175] width 125 height 17
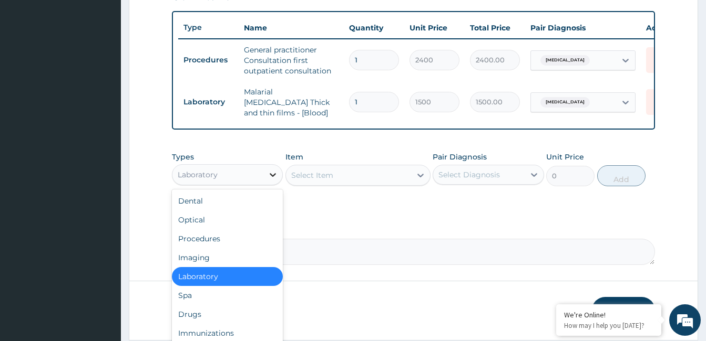
click at [268, 175] on icon at bounding box center [272, 175] width 11 height 11
click at [221, 317] on div "Drugs" at bounding box center [227, 314] width 111 height 19
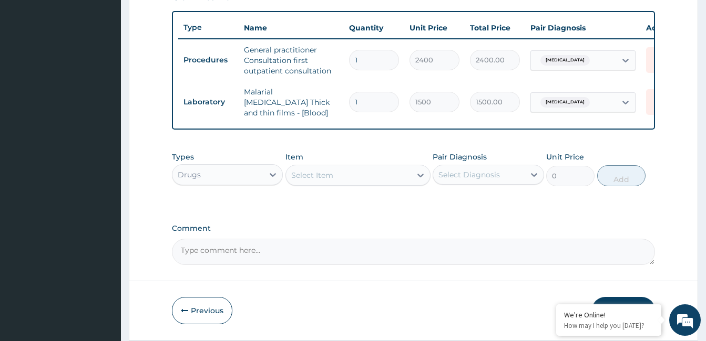
click at [360, 176] on div "Select Item" at bounding box center [348, 175] width 125 height 17
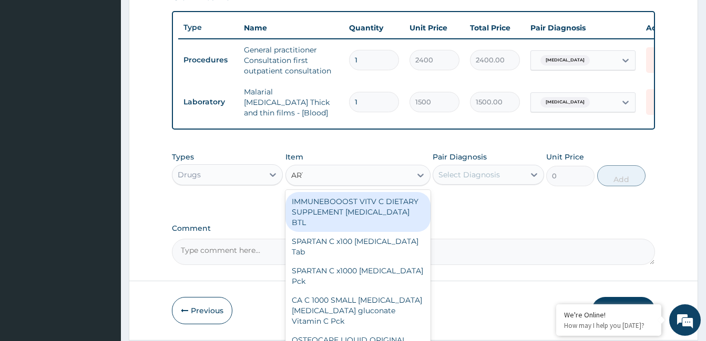
type input "ARTE"
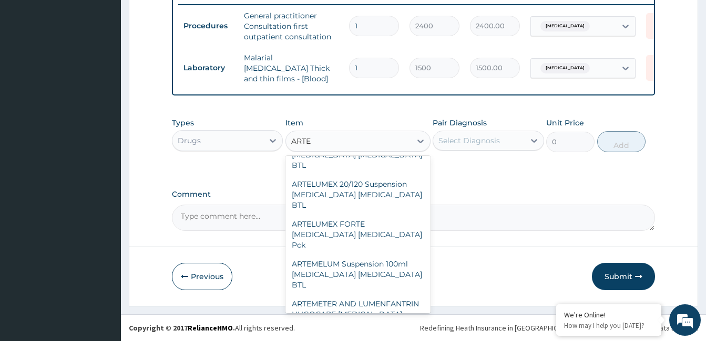
scroll to position [631, 0]
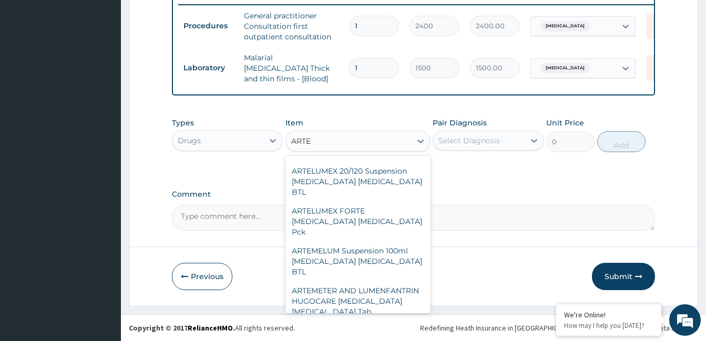
type input "350"
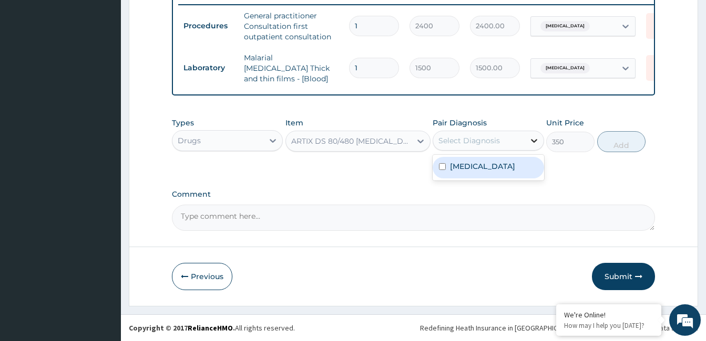
click at [533, 141] on icon at bounding box center [534, 141] width 6 height 4
click at [515, 166] on label "[MEDICAL_DATA]" at bounding box center [482, 166] width 65 height 11
checkbox input "true"
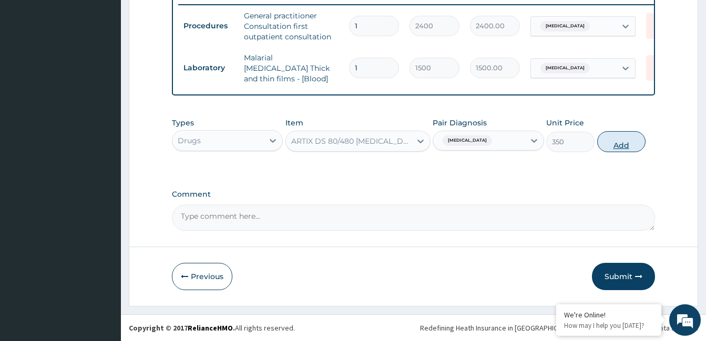
click at [625, 143] on button "Add" at bounding box center [621, 141] width 48 height 21
type input "0"
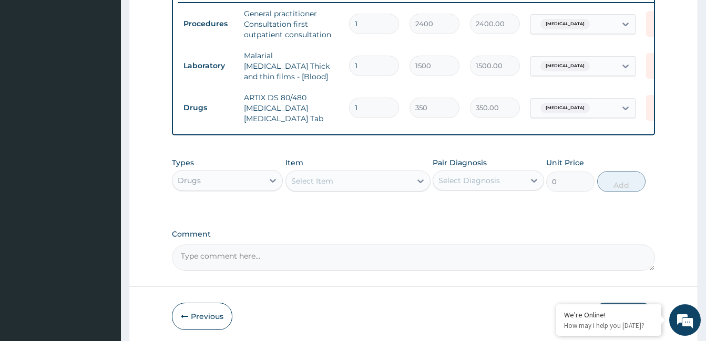
click at [346, 183] on div "Select Item" at bounding box center [348, 181] width 125 height 17
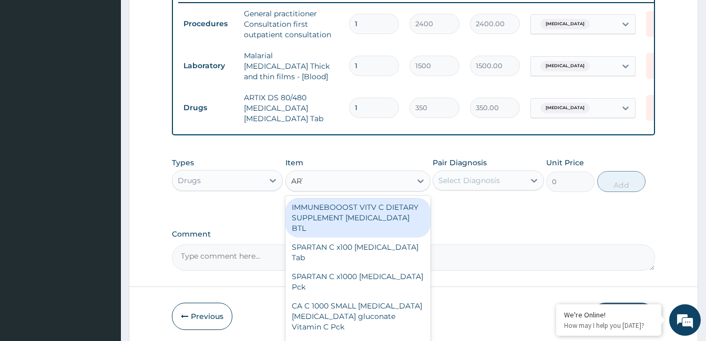
type input "ARTE"
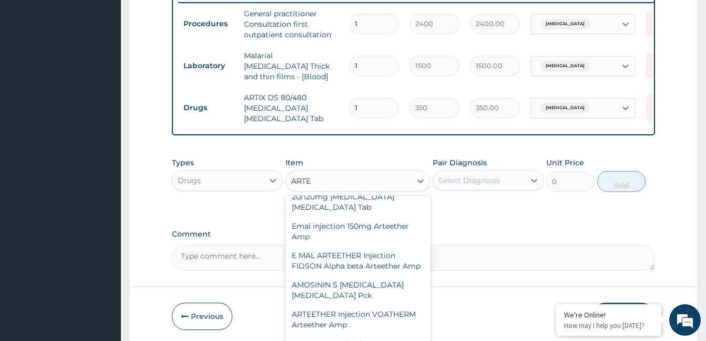
scroll to position [103, 0]
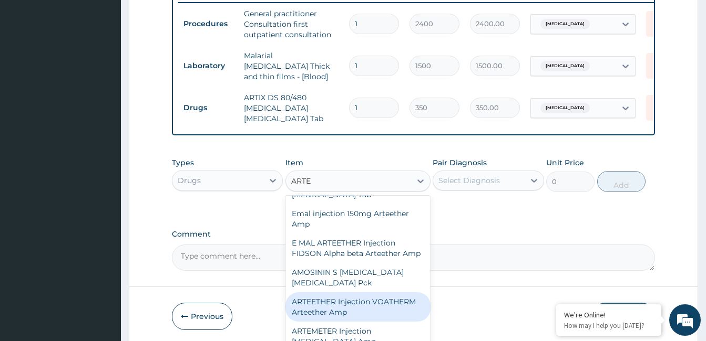
click at [354, 307] on div "ARTEETHER Injection VOATHERM Arteether Amp" at bounding box center [357, 307] width 145 height 29
type input "550"
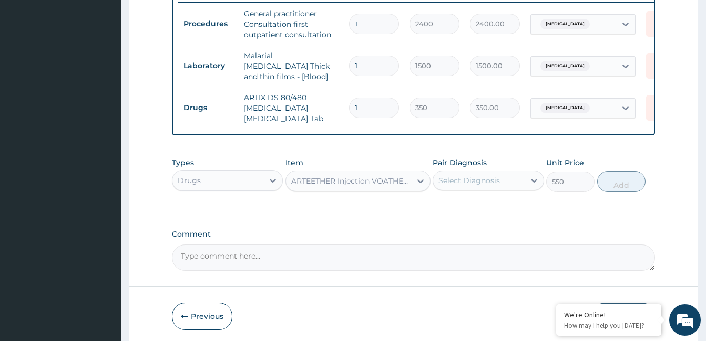
click at [378, 184] on div "ARTEETHER Injection VOATHERM Arteether Amp" at bounding box center [351, 181] width 121 height 11
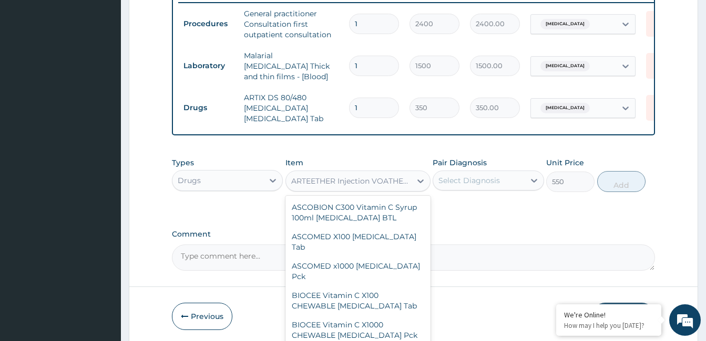
scroll to position [19854, 0]
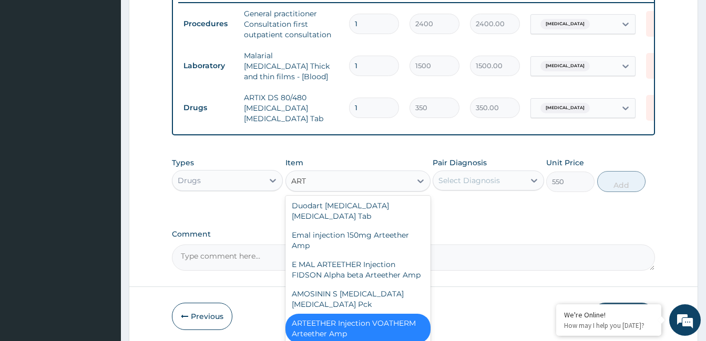
type input "ARTE"
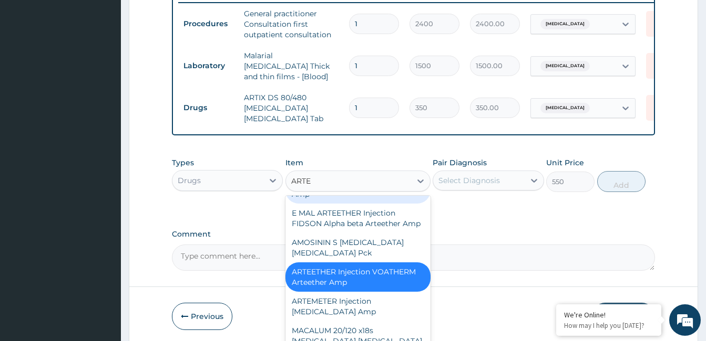
scroll to position [146, 0]
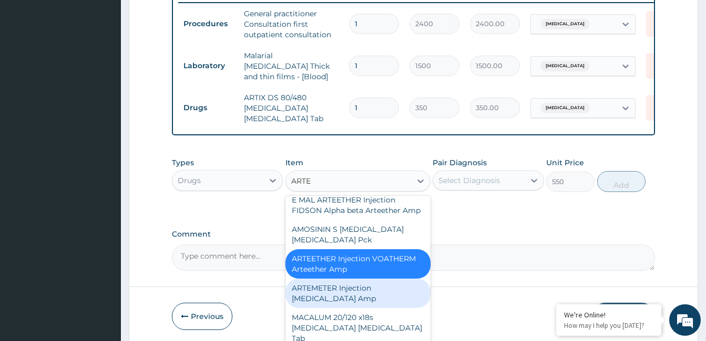
click at [330, 299] on div "ARTEMETER Injection [MEDICAL_DATA] Amp" at bounding box center [357, 293] width 145 height 29
type input "300"
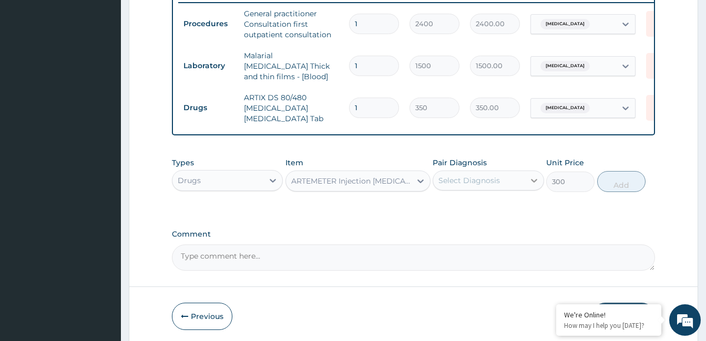
click at [532, 182] on icon at bounding box center [534, 181] width 6 height 4
click at [506, 209] on label "[MEDICAL_DATA]" at bounding box center [482, 206] width 65 height 11
checkbox input "true"
click at [620, 188] on button "Add" at bounding box center [621, 181] width 48 height 21
type input "0"
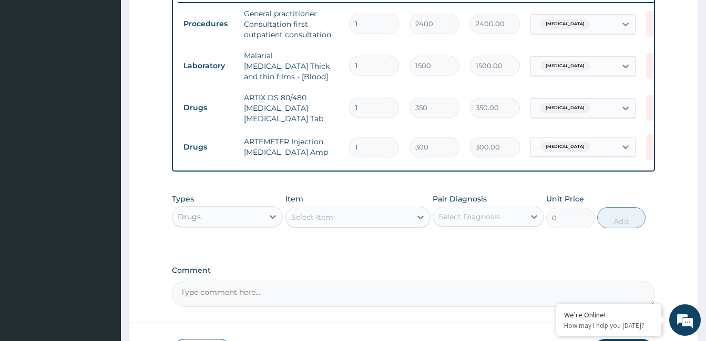
click at [353, 219] on div "Select Item" at bounding box center [348, 217] width 125 height 17
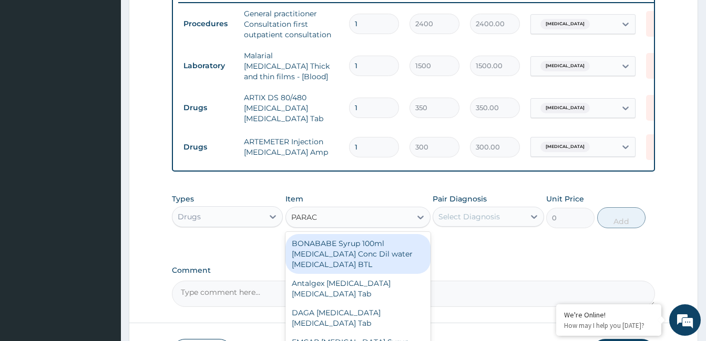
type input "PARACE"
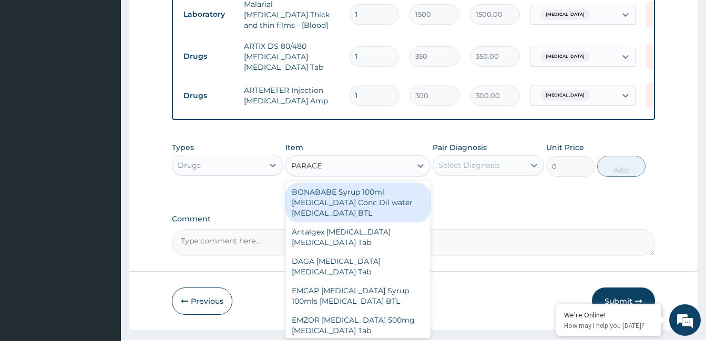
scroll to position [494, 0]
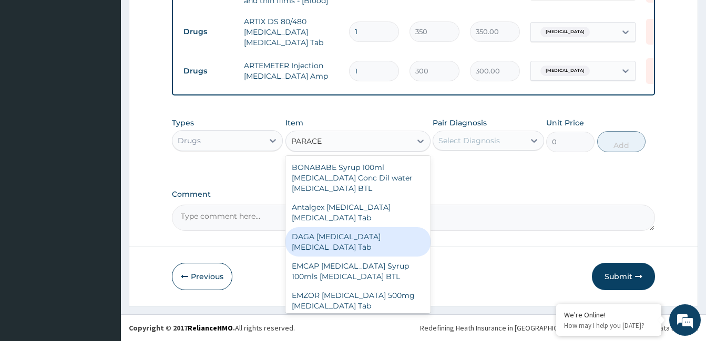
click at [354, 241] on div "DAGA [MEDICAL_DATA] [MEDICAL_DATA] Tab" at bounding box center [357, 241] width 145 height 29
type input "20"
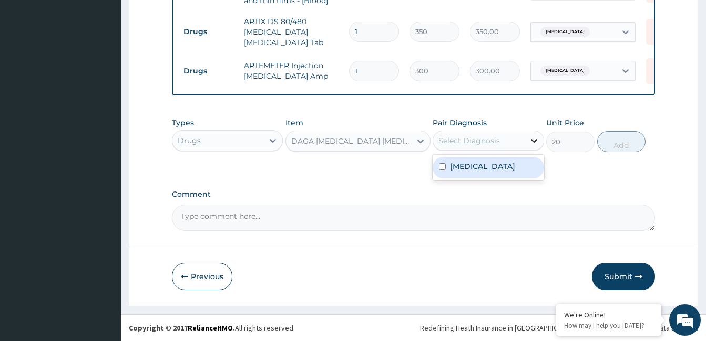
click at [534, 140] on icon at bounding box center [534, 141] width 11 height 11
click at [503, 167] on label "[MEDICAL_DATA]" at bounding box center [482, 166] width 65 height 11
checkbox input "true"
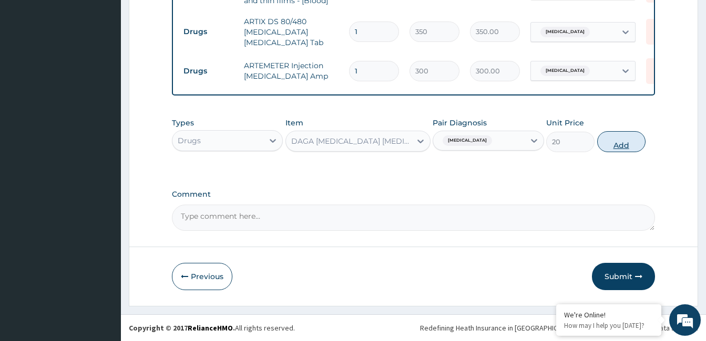
click at [622, 141] on button "Add" at bounding box center [621, 141] width 48 height 21
type input "0"
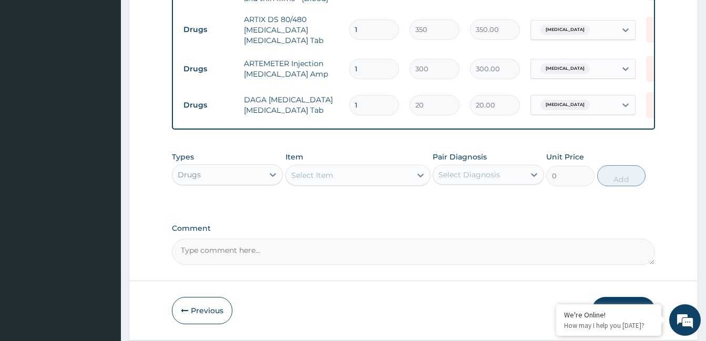
click at [354, 179] on div "Select Item" at bounding box center [348, 175] width 125 height 17
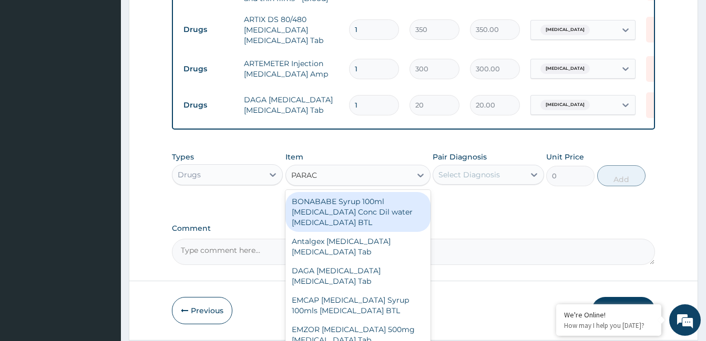
type input "PARACE"
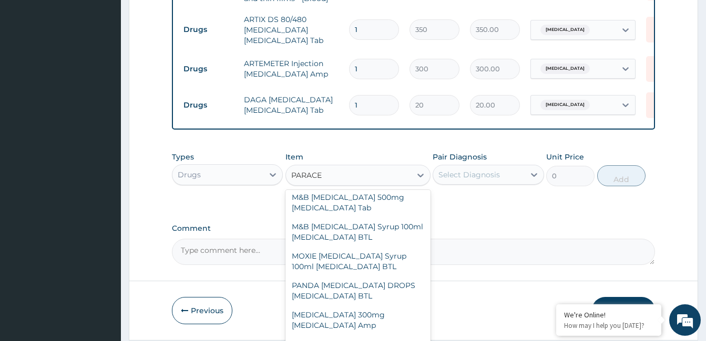
scroll to position [290, 0]
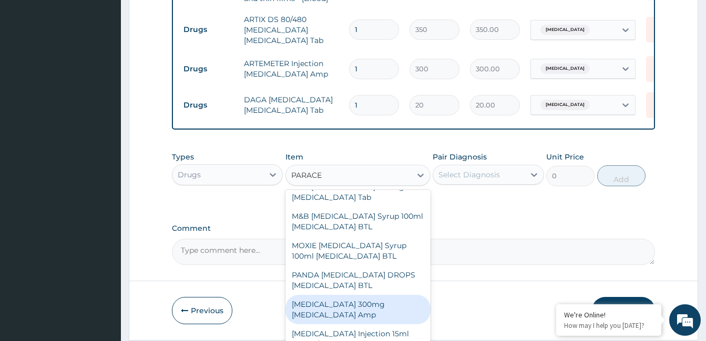
click at [361, 319] on div "[MEDICAL_DATA] 300mg [MEDICAL_DATA] Amp" at bounding box center [357, 309] width 145 height 29
type input "200"
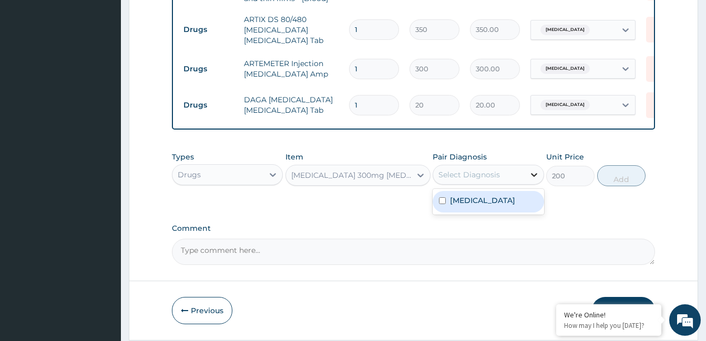
click at [533, 174] on icon at bounding box center [534, 175] width 11 height 11
click at [514, 203] on label "[MEDICAL_DATA]" at bounding box center [482, 200] width 65 height 11
checkbox input "true"
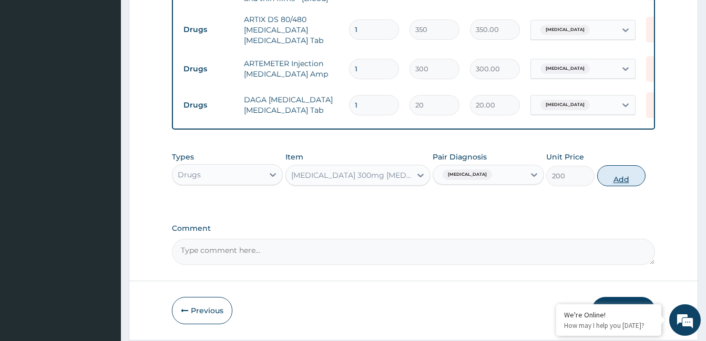
click at [618, 182] on button "Add" at bounding box center [621, 175] width 48 height 21
type input "0"
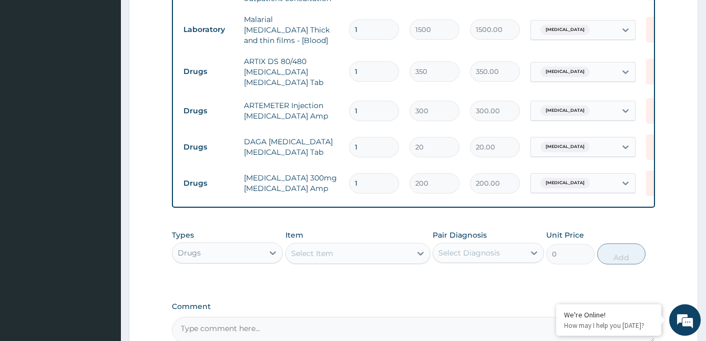
scroll to position [437, 0]
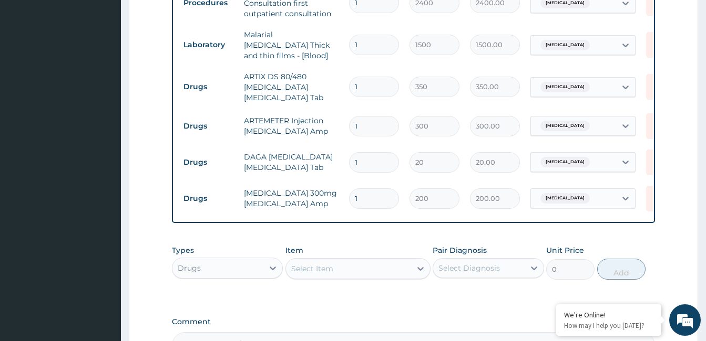
type input "18"
type input "3600.00"
type input "1"
type input "200.00"
type input "0.00"
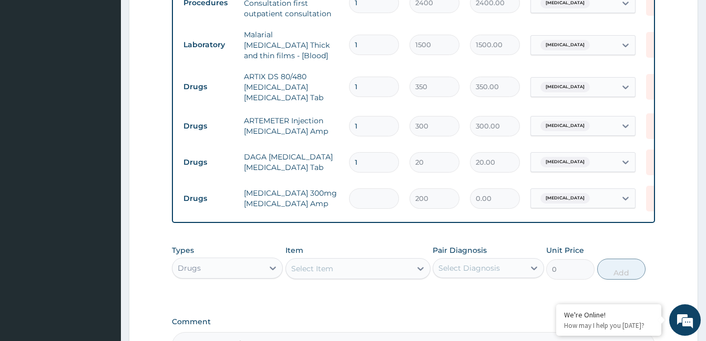
type input "3"
type input "600.00"
type input "3"
click at [357, 156] on input "1" at bounding box center [374, 162] width 50 height 20
type input "18"
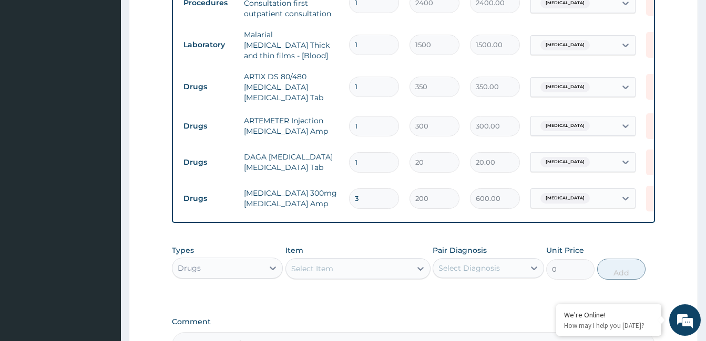
type input "360.00"
type input "18"
click at [358, 122] on input "1" at bounding box center [374, 126] width 50 height 20
type input "0.00"
type input "6"
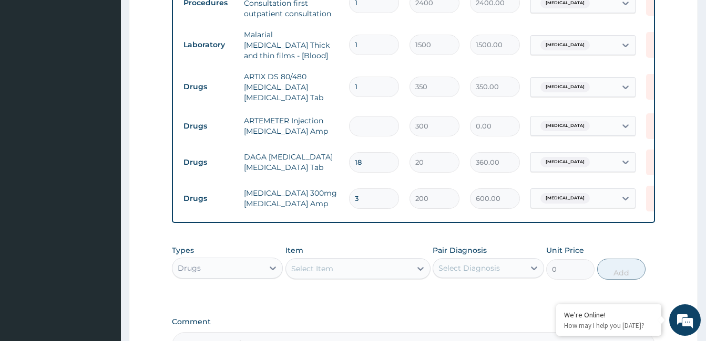
type input "1800.00"
type input "6"
click at [356, 80] on input "1" at bounding box center [374, 87] width 50 height 20
type input "0.00"
type input "6"
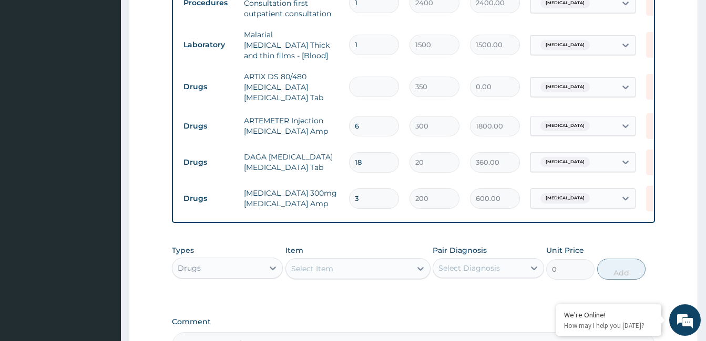
type input "2100.00"
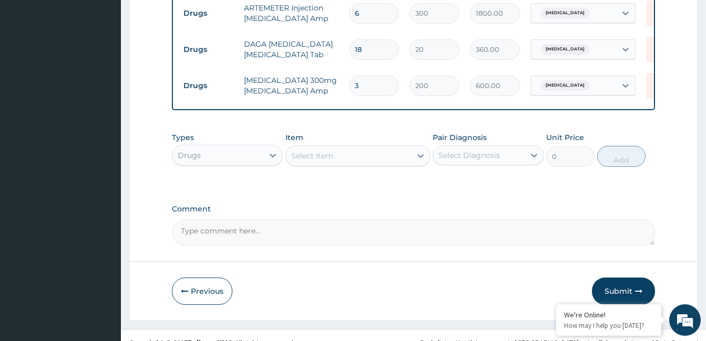
scroll to position [553, 0]
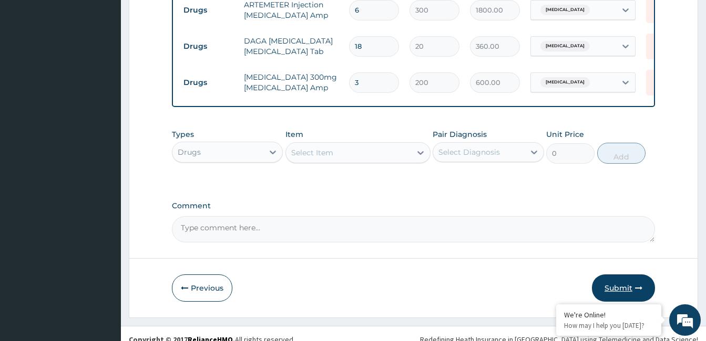
type input "6"
click at [626, 290] on button "Submit" at bounding box center [623, 288] width 63 height 27
